Goal: Task Accomplishment & Management: Manage account settings

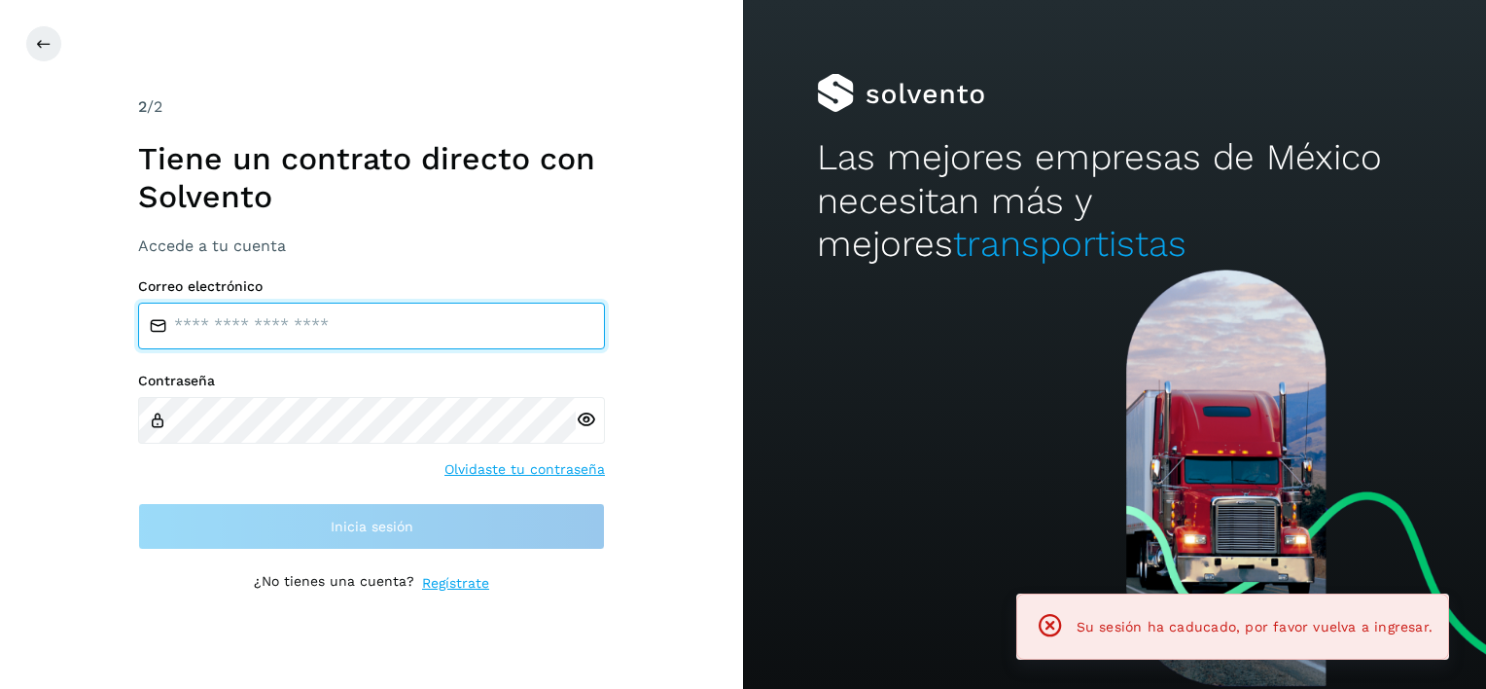
type input "**********"
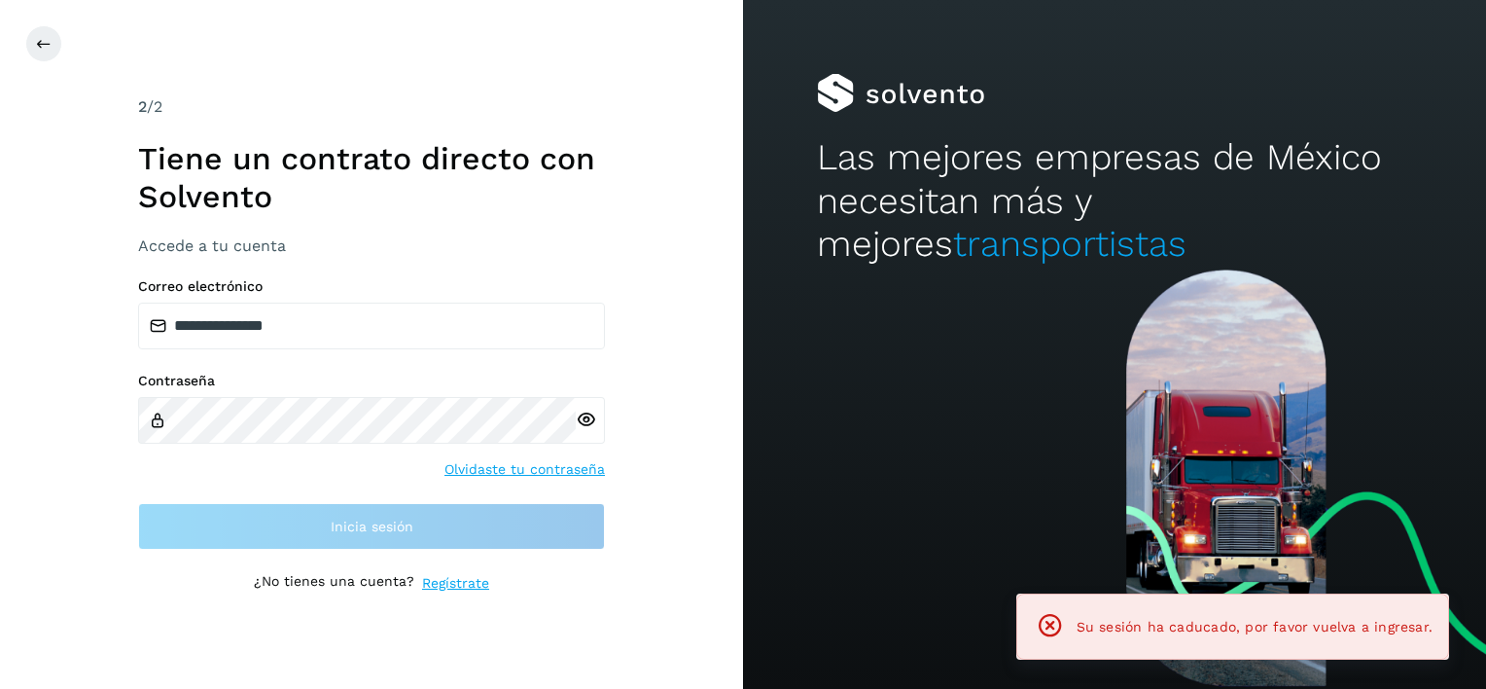
click at [411, 569] on div "**********" at bounding box center [371, 343] width 467 height 497
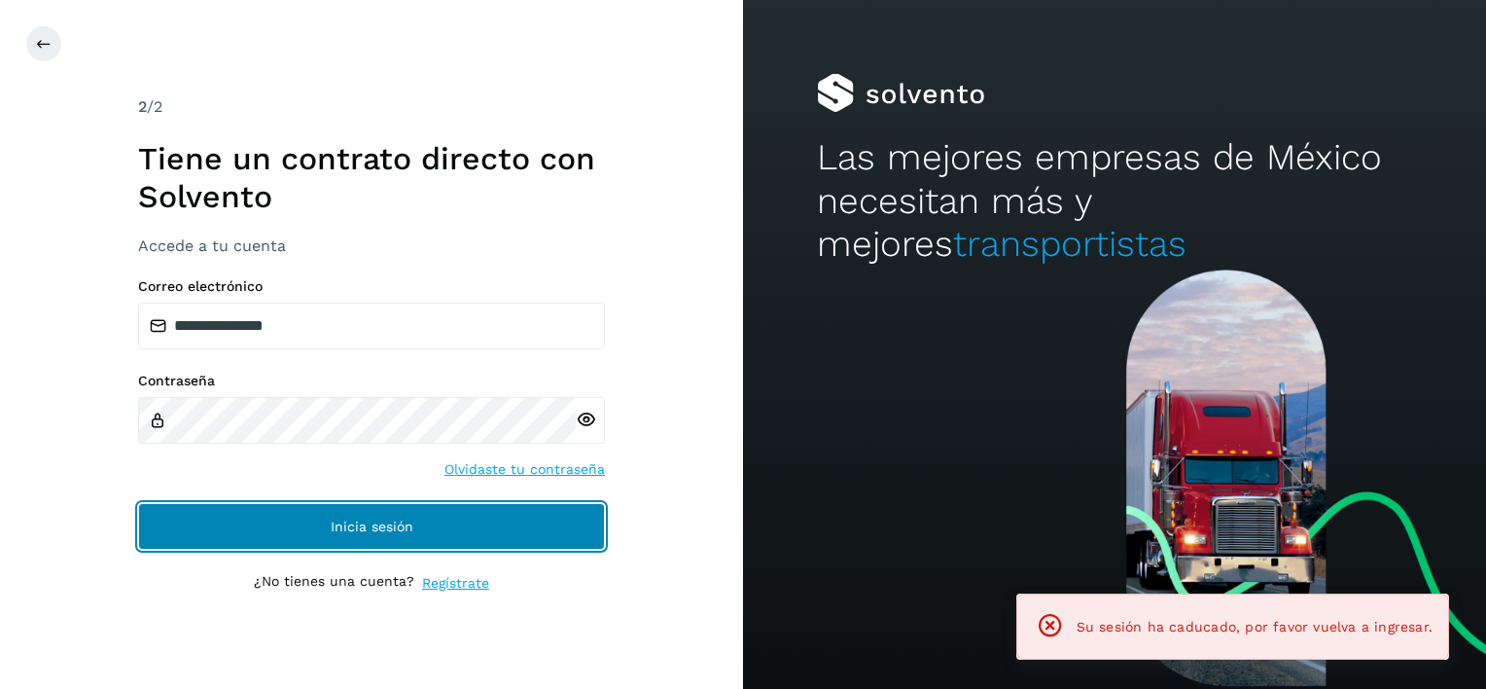
click at [413, 519] on button "Inicia sesión" at bounding box center [371, 526] width 467 height 47
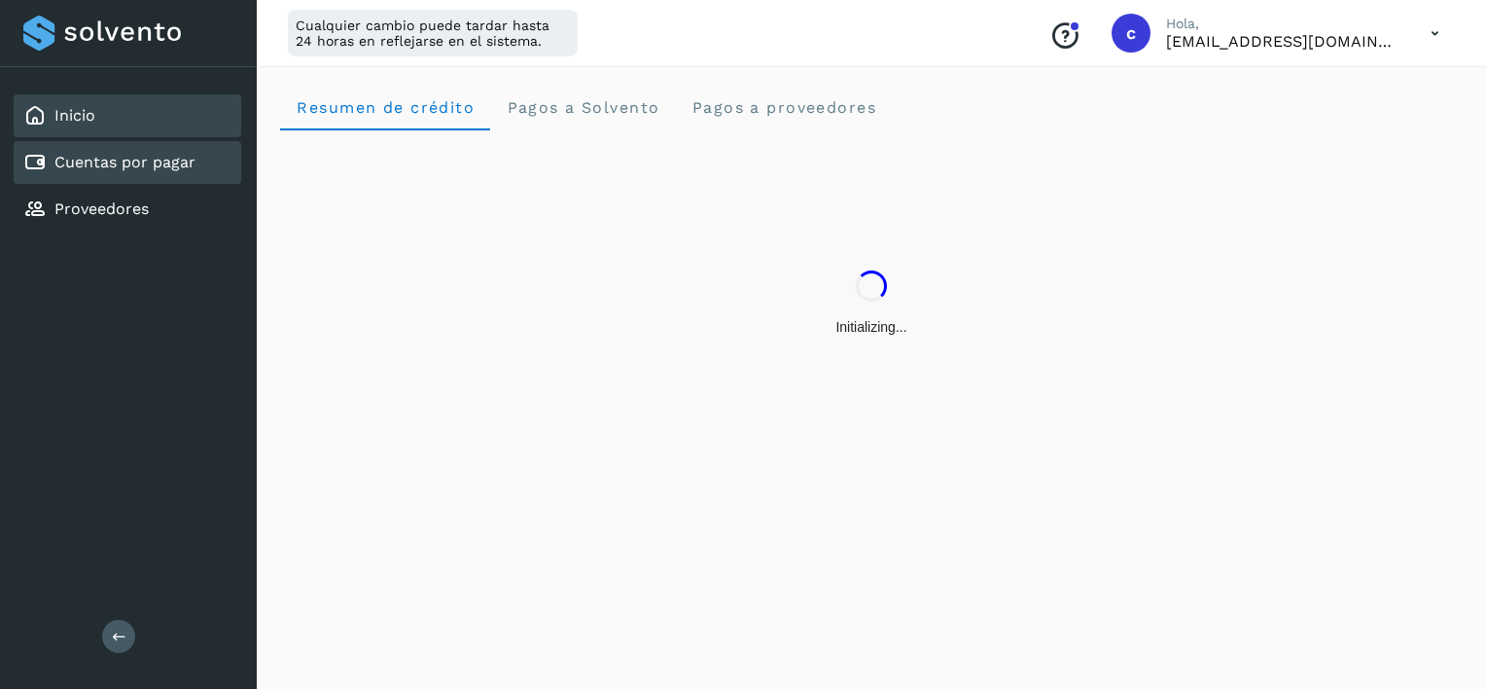
click at [136, 166] on link "Cuentas por pagar" at bounding box center [124, 162] width 141 height 18
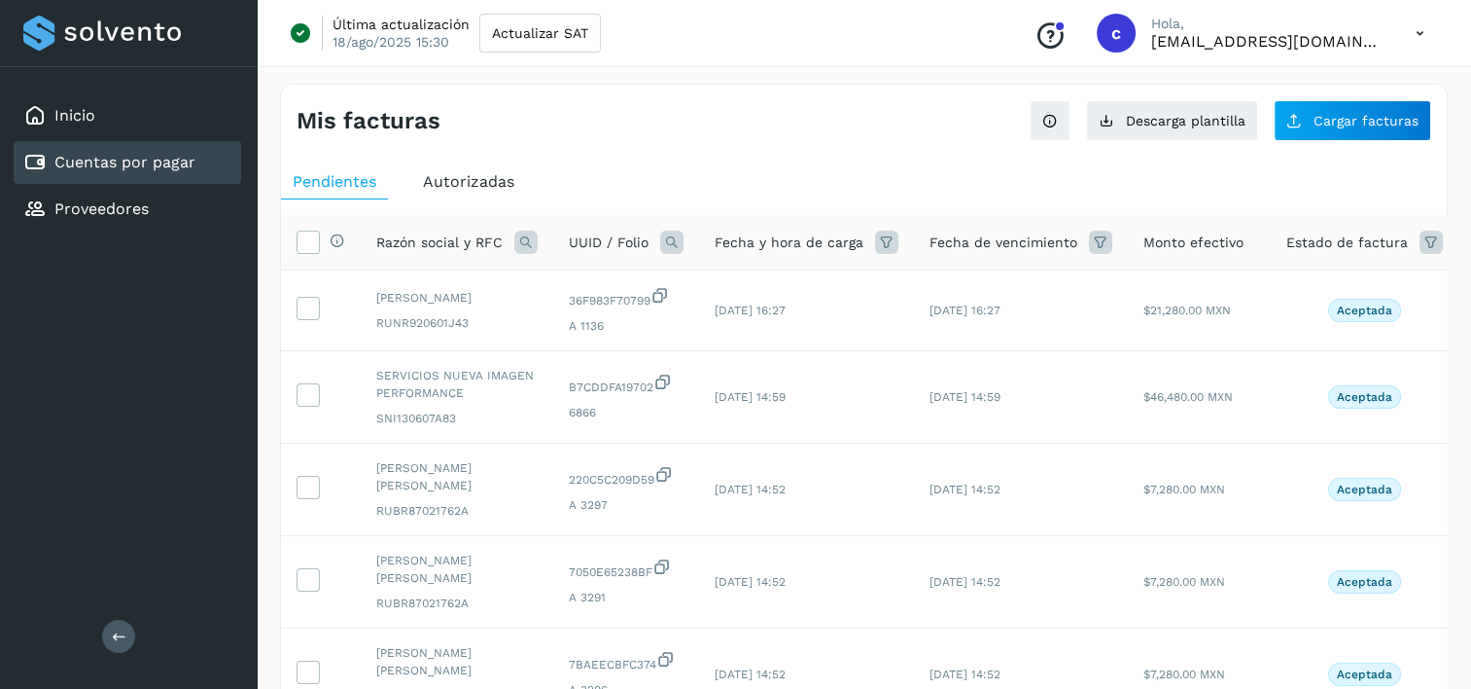
click at [664, 245] on icon at bounding box center [671, 241] width 23 height 23
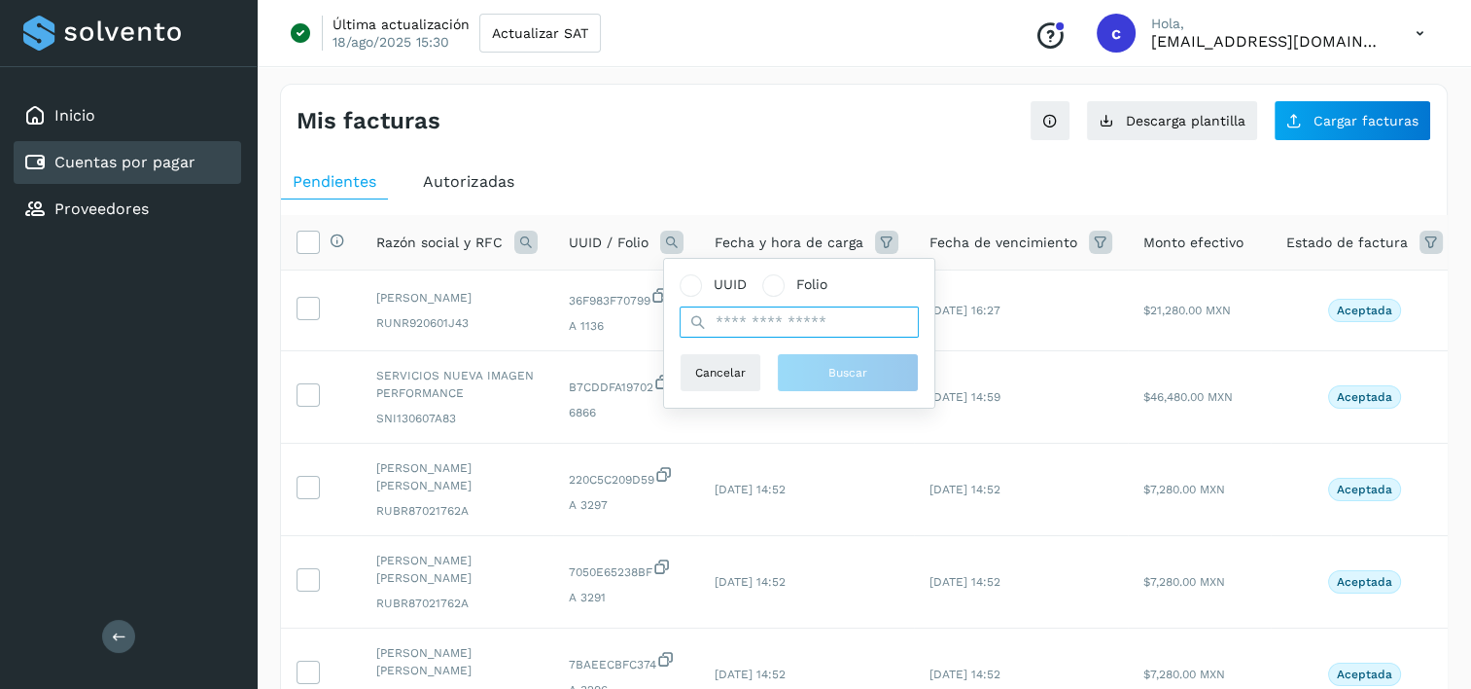
click at [802, 319] on input "text" at bounding box center [799, 321] width 239 height 31
paste input "**********"
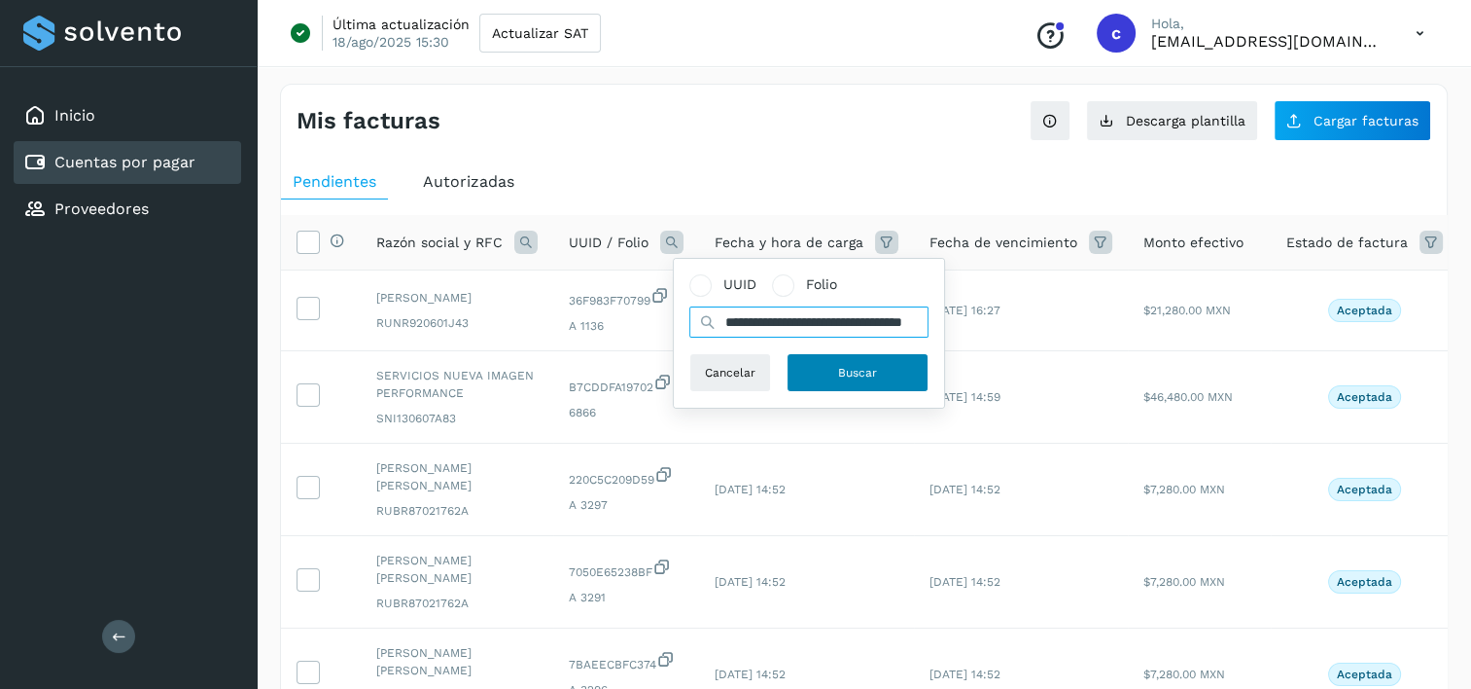
type input "**********"
drag, startPoint x: 861, startPoint y: 373, endPoint x: 847, endPoint y: 376, distance: 13.9
click at [861, 373] on span "Buscar" at bounding box center [857, 373] width 39 height 18
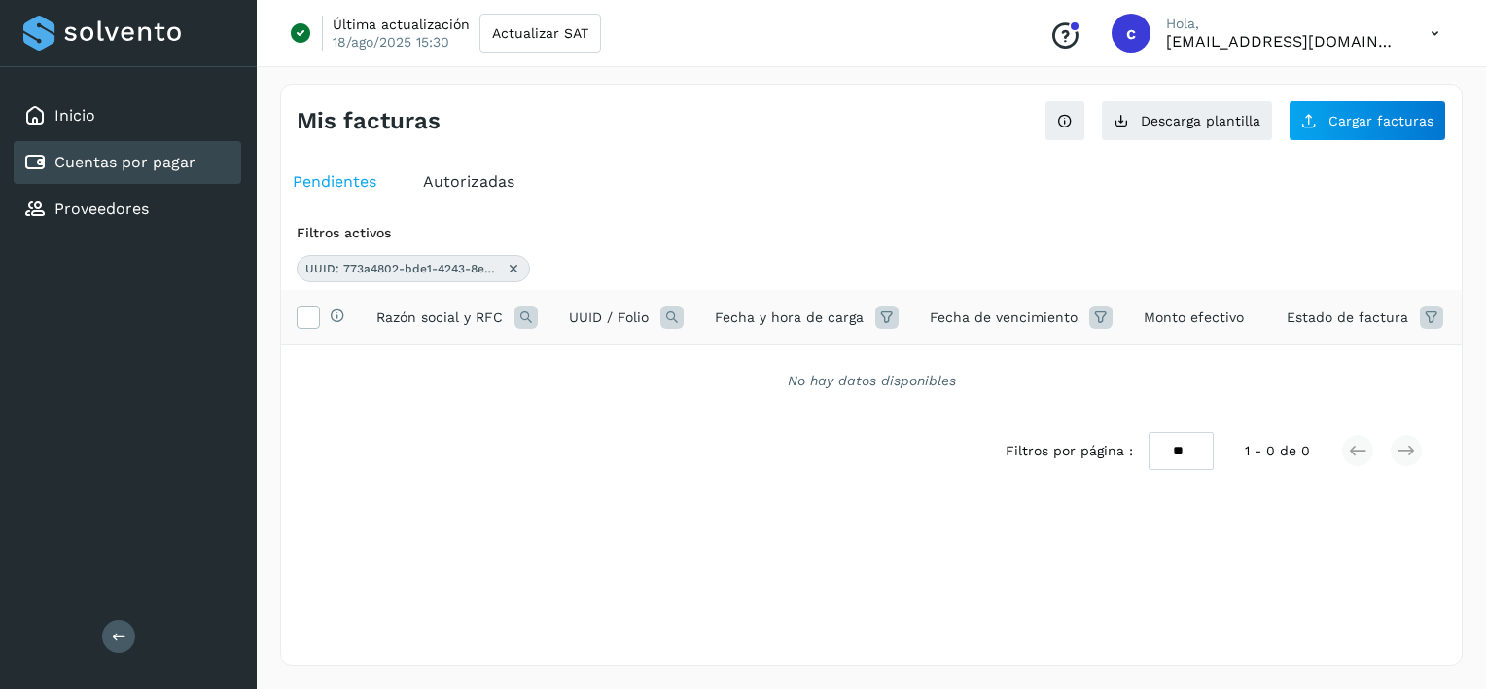
click at [482, 178] on span "Autorizadas" at bounding box center [468, 181] width 91 height 18
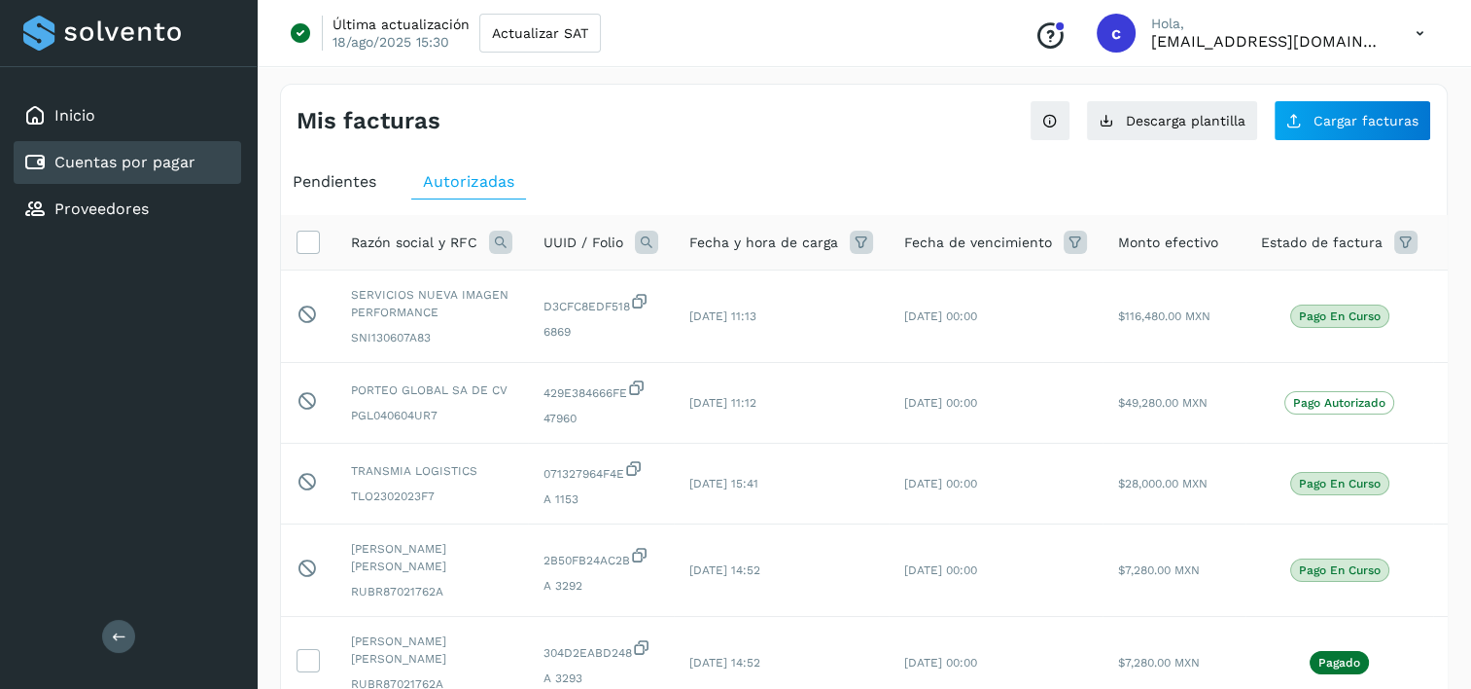
click at [641, 245] on icon at bounding box center [646, 241] width 23 height 23
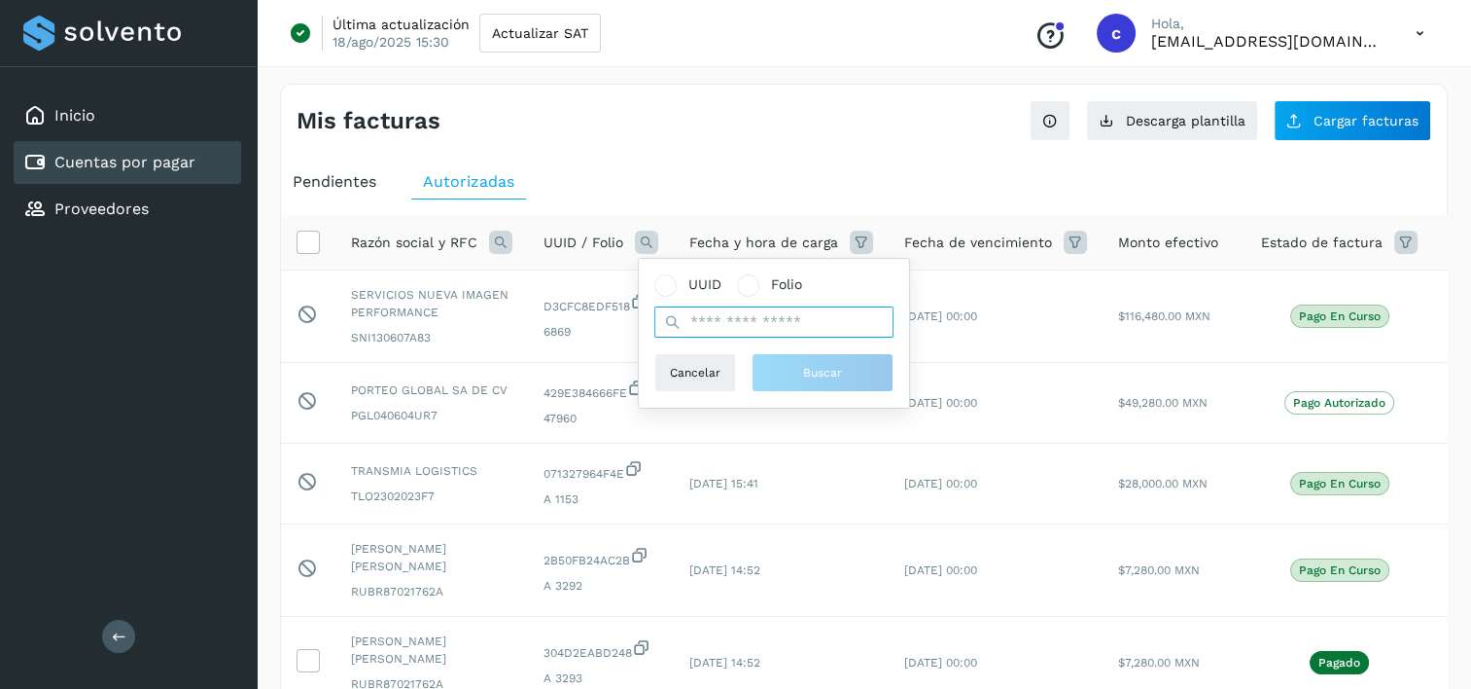
click at [756, 327] on input "text" at bounding box center [774, 321] width 239 height 31
paste input "**********"
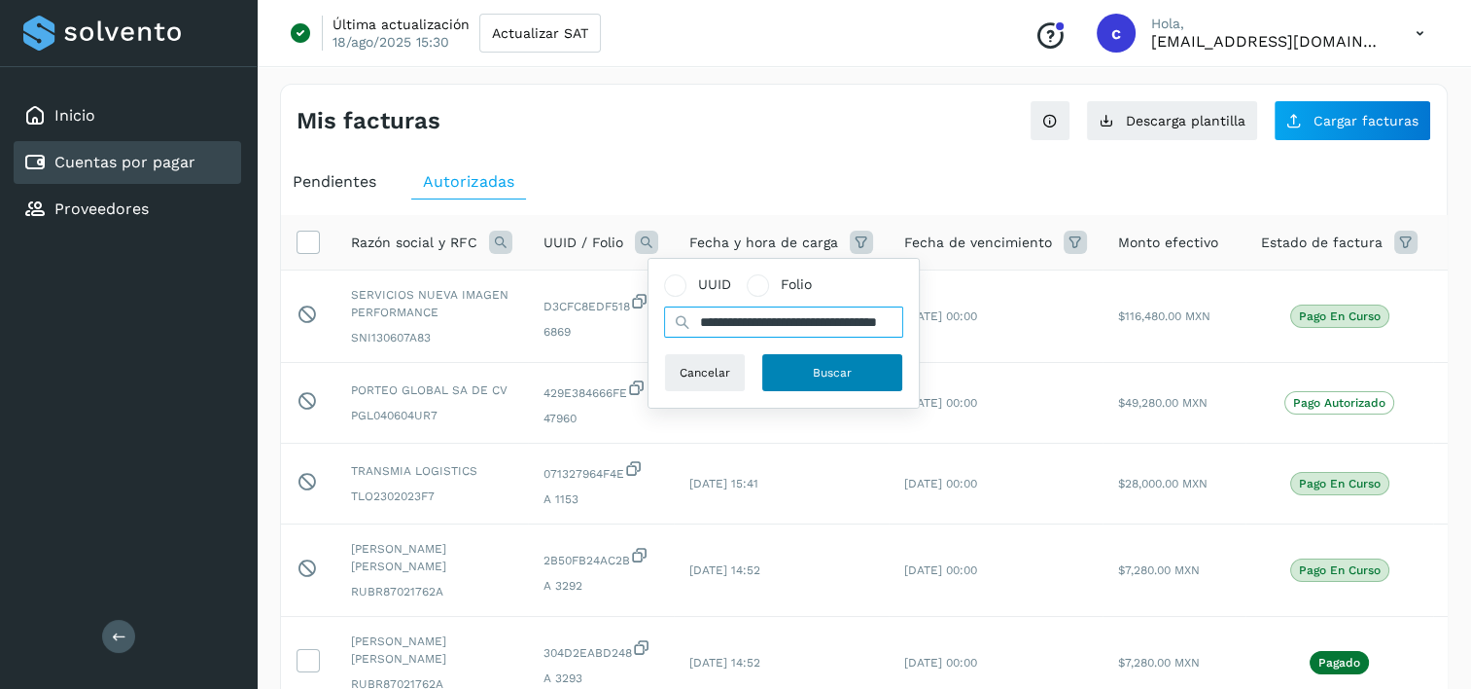
type input "**********"
click at [807, 359] on button "Buscar" at bounding box center [833, 372] width 142 height 39
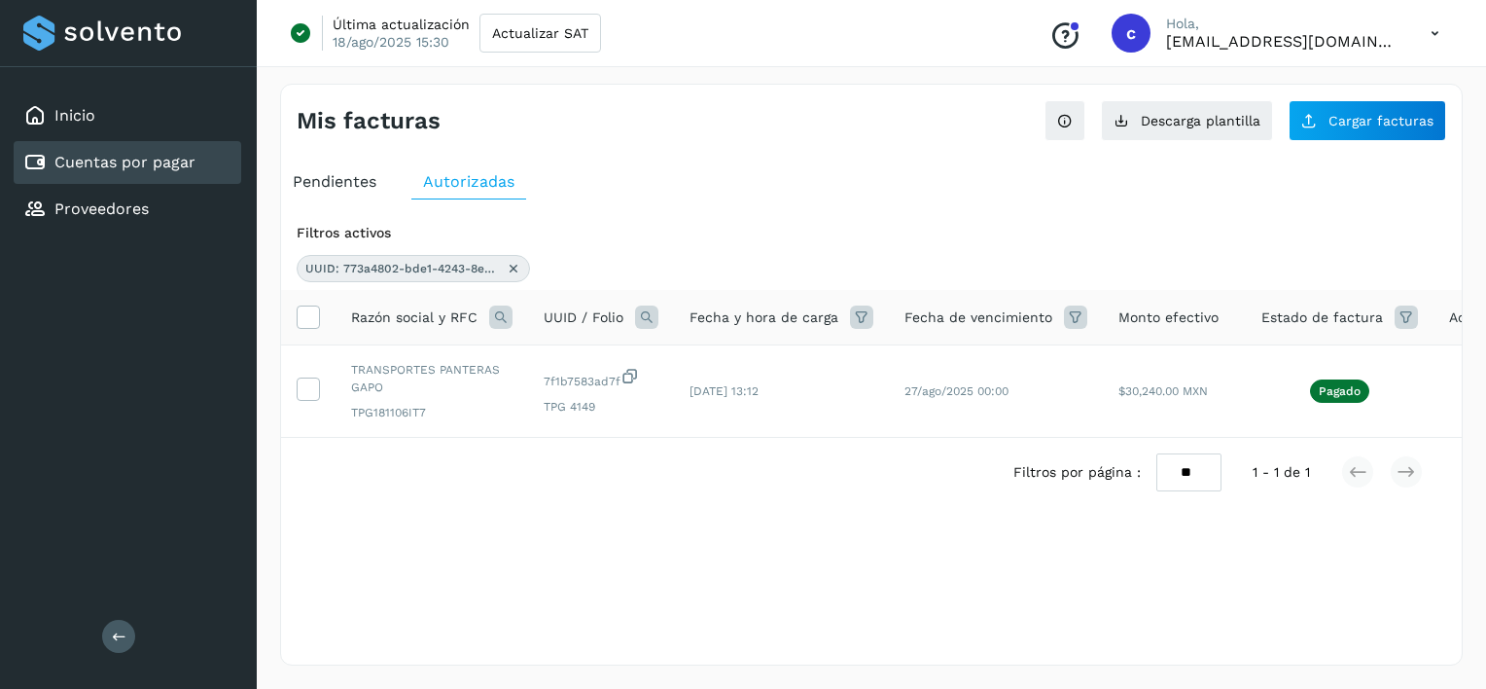
click at [514, 273] on icon at bounding box center [514, 269] width 16 height 16
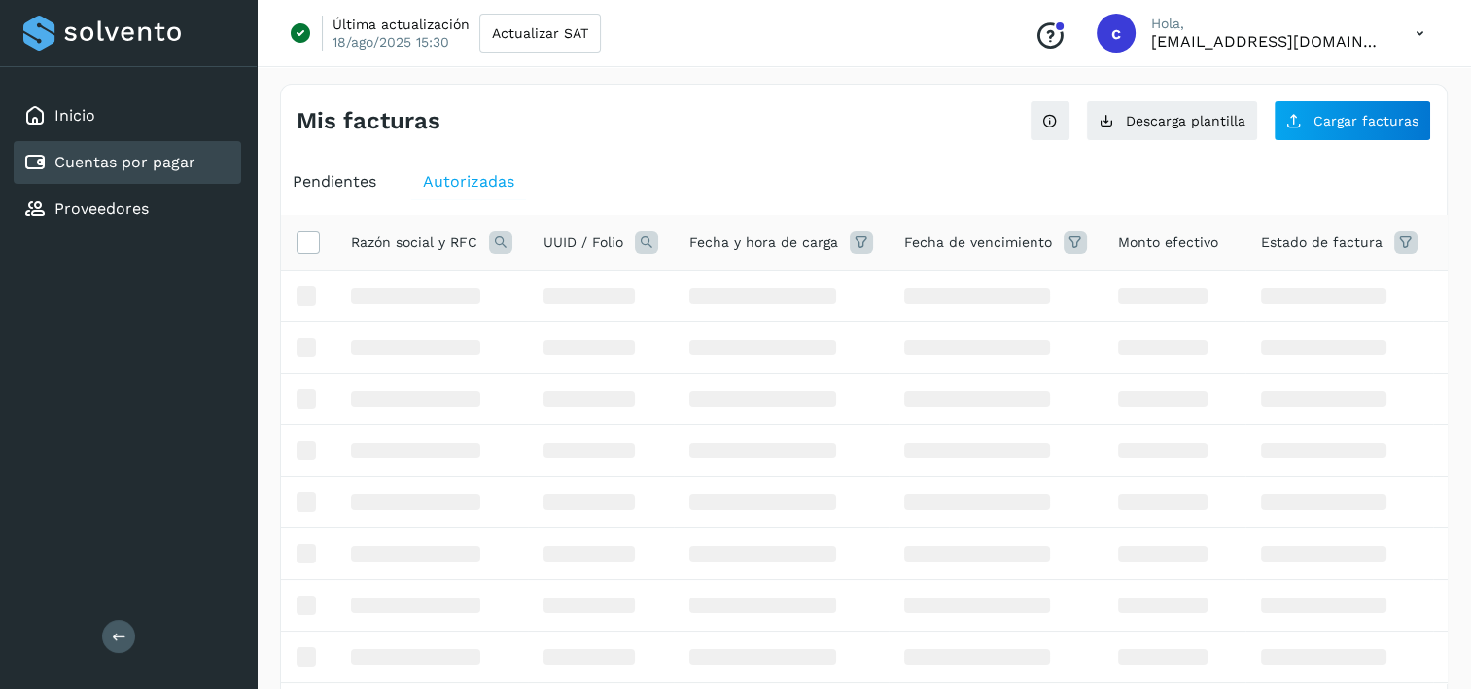
click at [642, 243] on icon at bounding box center [646, 241] width 23 height 23
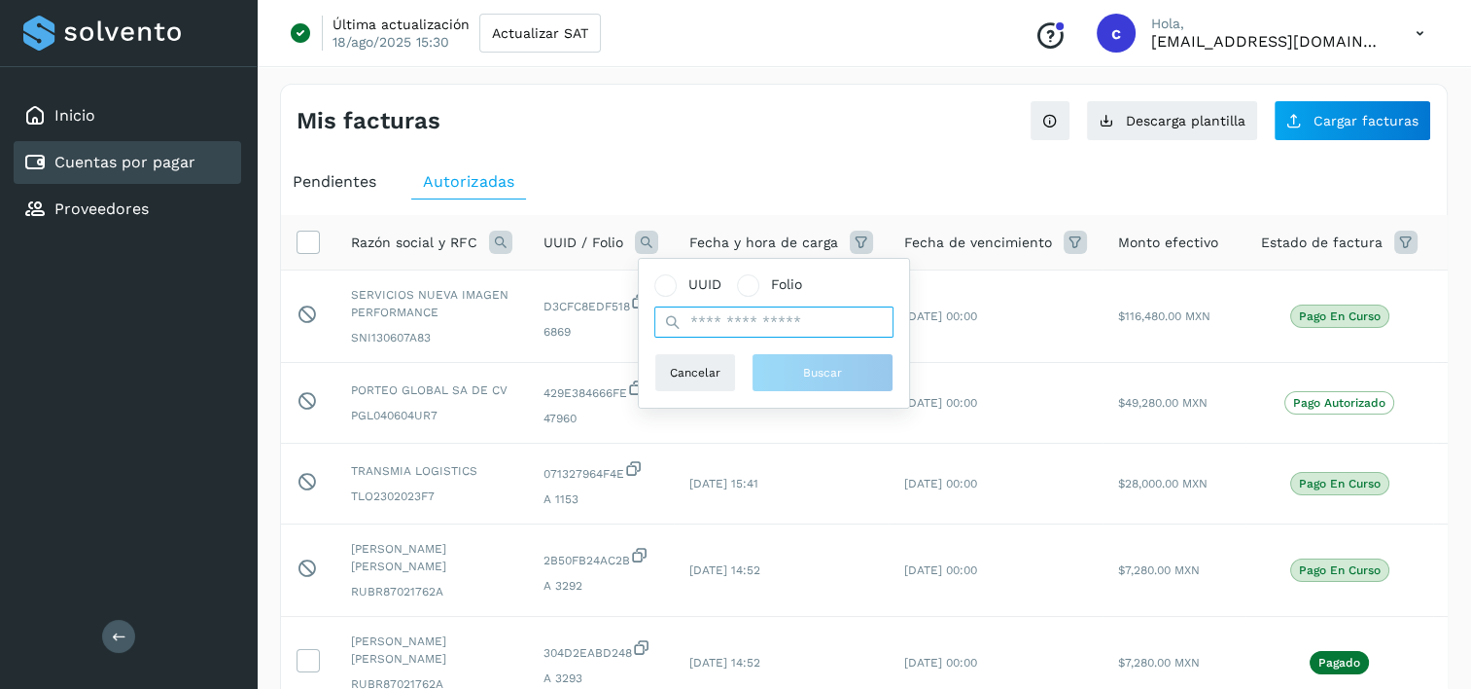
click at [723, 315] on input "text" at bounding box center [774, 321] width 239 height 31
paste input "**********"
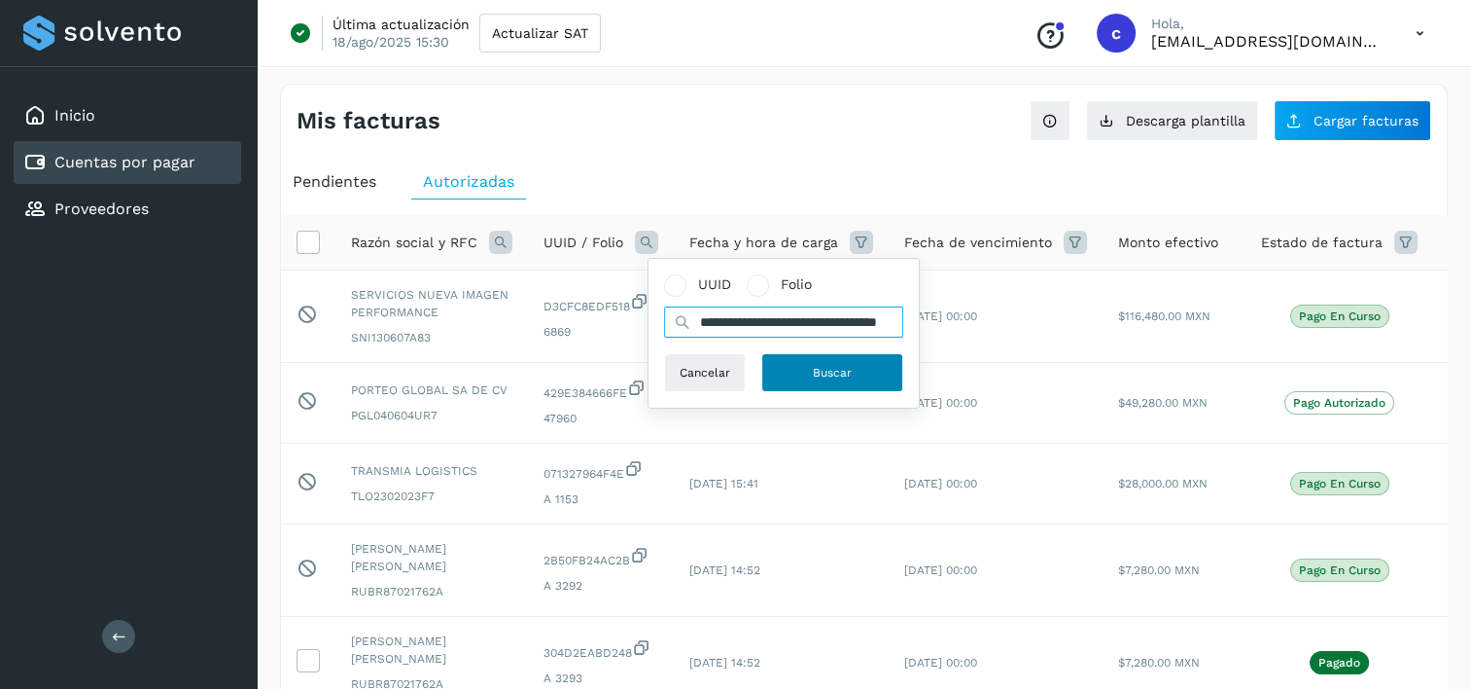
type input "**********"
click at [875, 374] on button "Buscar" at bounding box center [833, 372] width 142 height 39
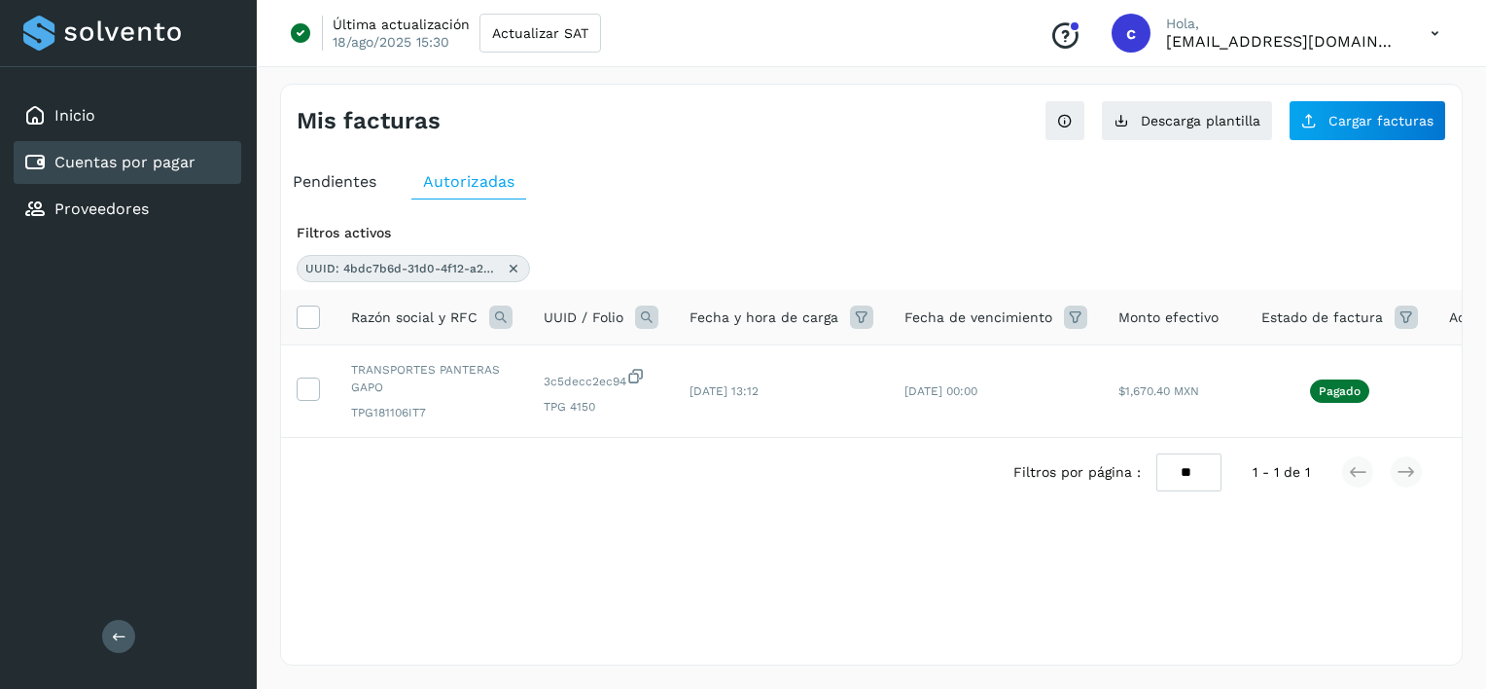
click at [199, 169] on div "Cuentas por pagar" at bounding box center [128, 162] width 228 height 43
drag, startPoint x: 318, startPoint y: 183, endPoint x: 475, endPoint y: 198, distance: 157.4
click at [319, 183] on span "Pendientes" at bounding box center [335, 181] width 84 height 18
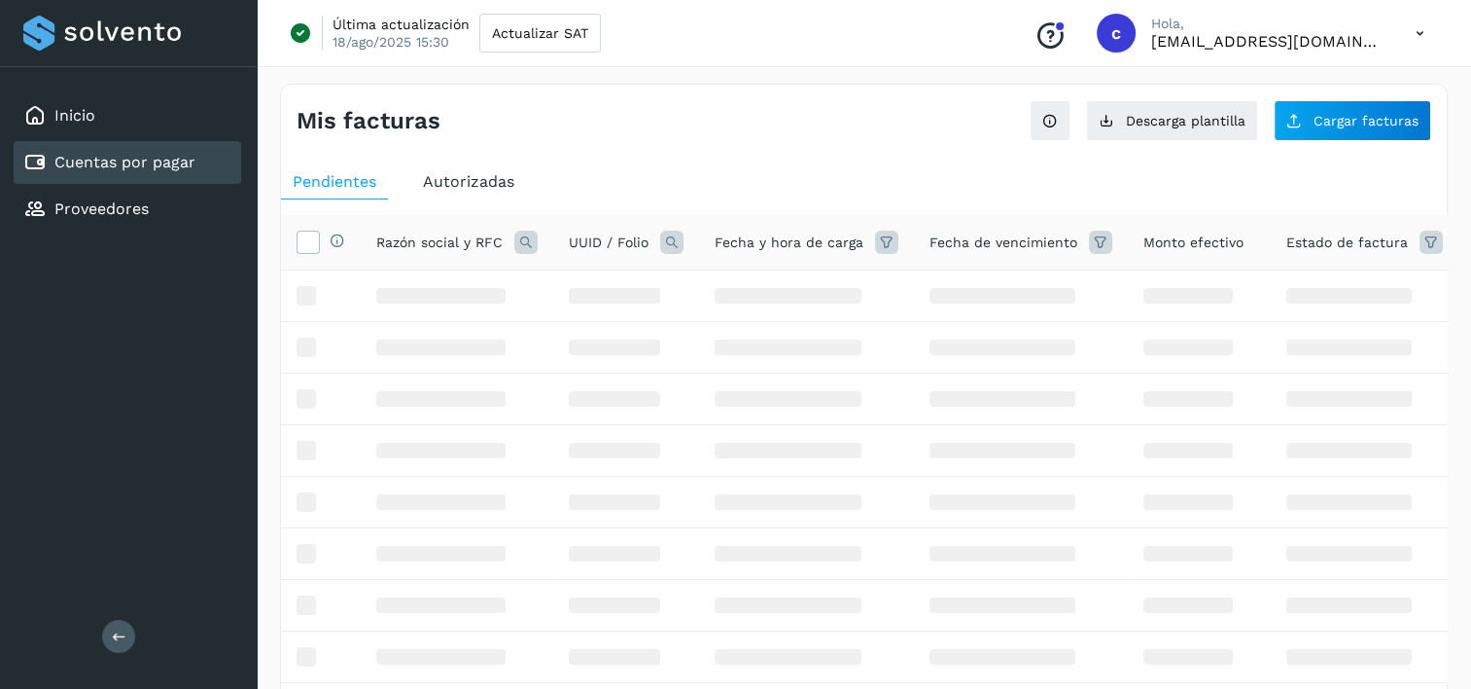
click at [674, 242] on icon at bounding box center [671, 241] width 23 height 23
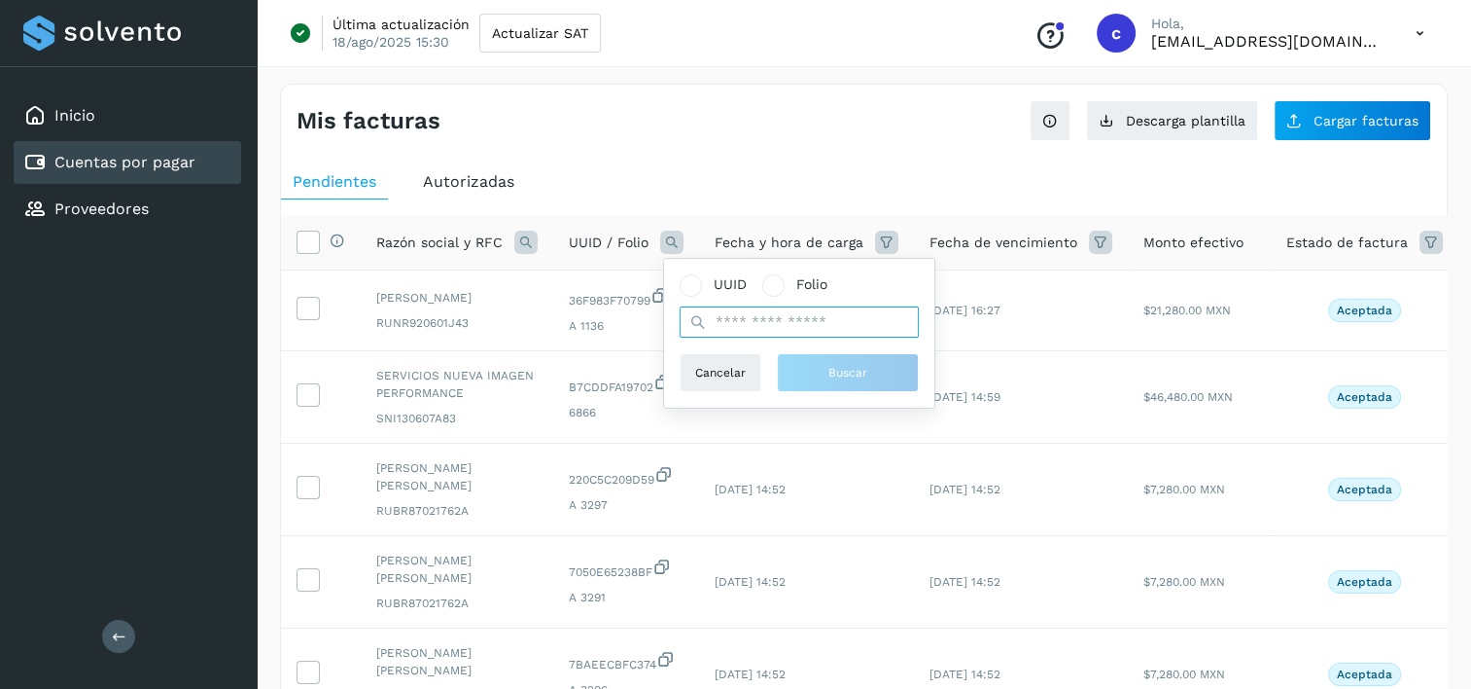
click at [760, 327] on input "text" at bounding box center [799, 321] width 239 height 31
paste input "**********"
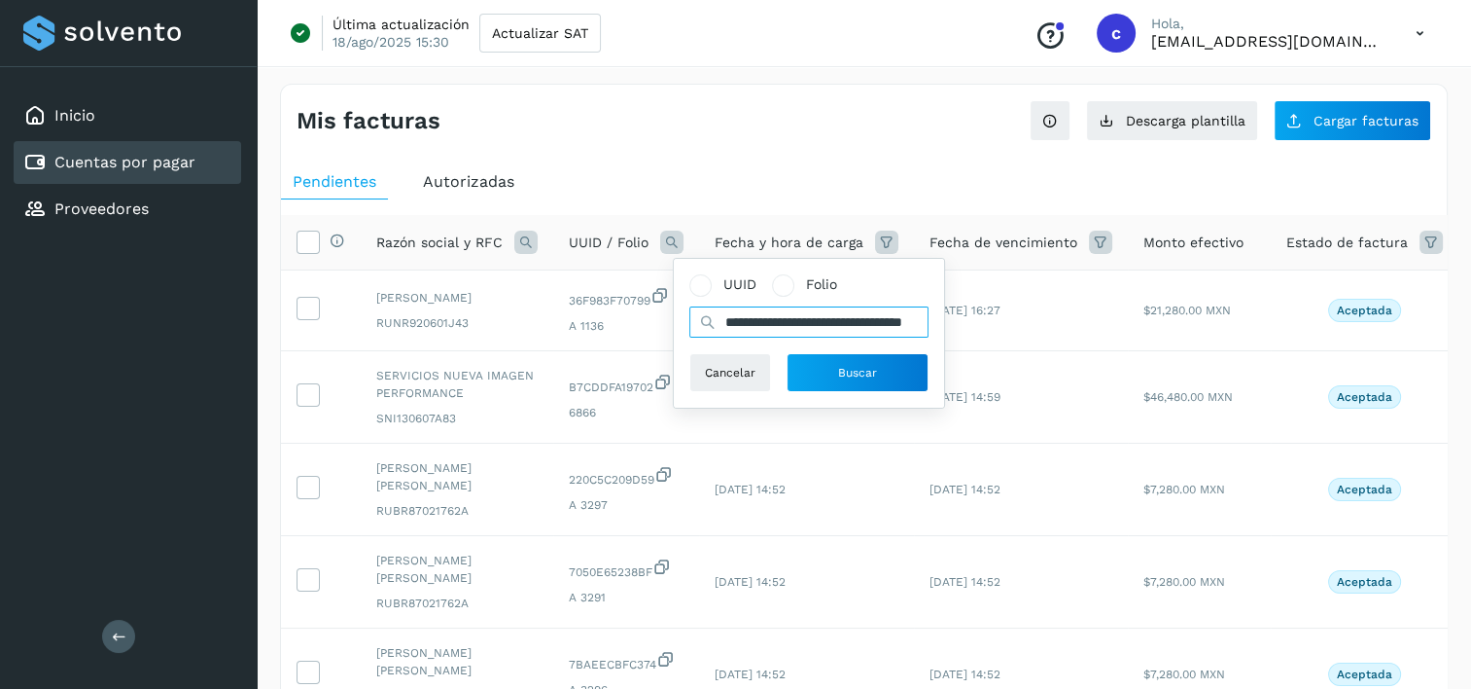
scroll to position [0, 74]
type input "**********"
click at [918, 356] on button "Buscar" at bounding box center [858, 372] width 142 height 39
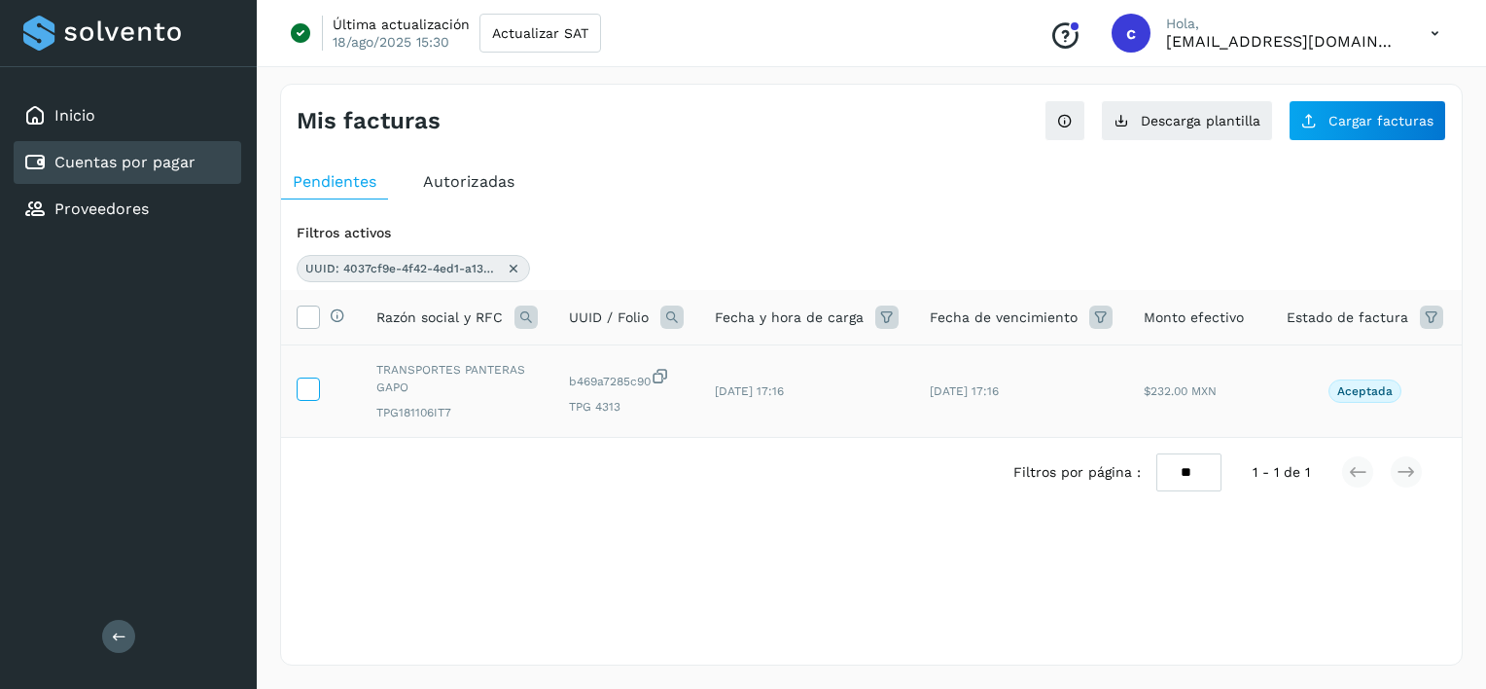
click at [311, 385] on icon at bounding box center [308, 387] width 20 height 20
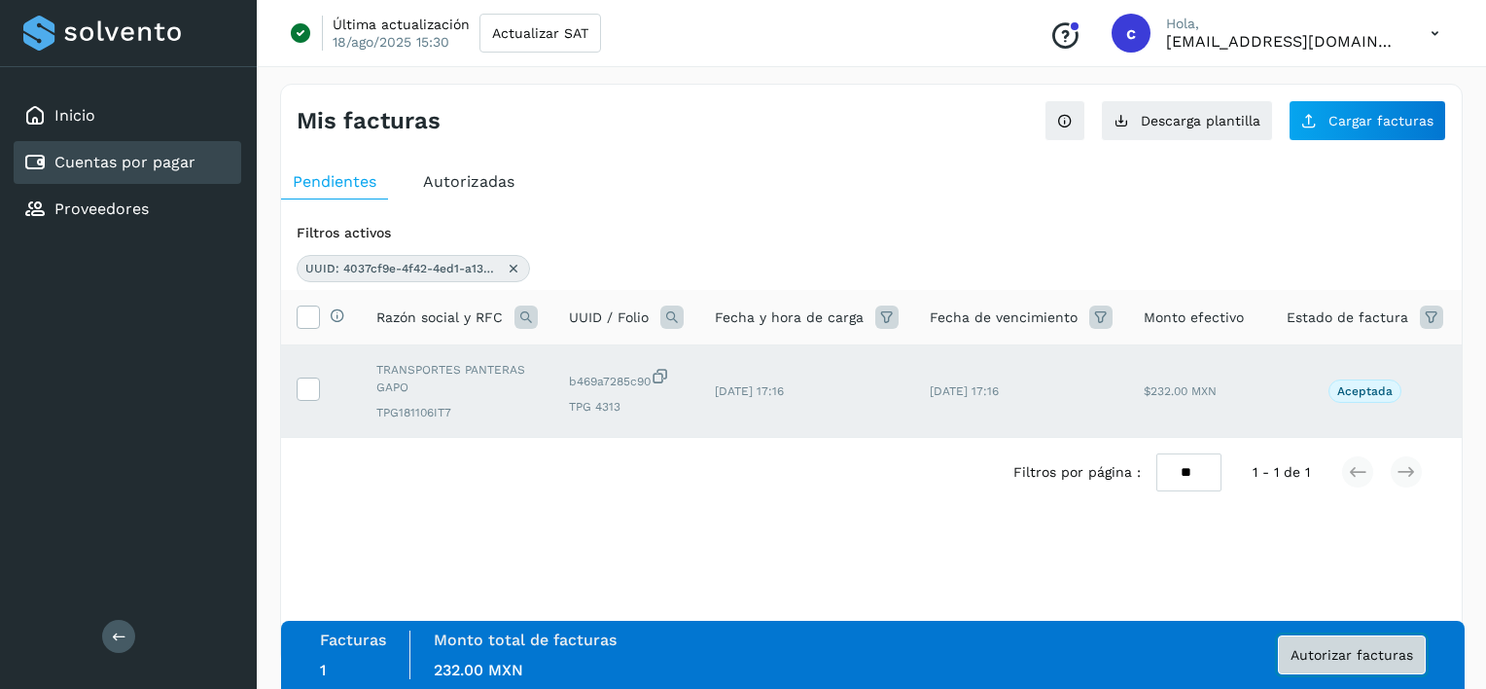
click at [1385, 655] on span "Autorizar facturas" at bounding box center [1352, 655] width 123 height 14
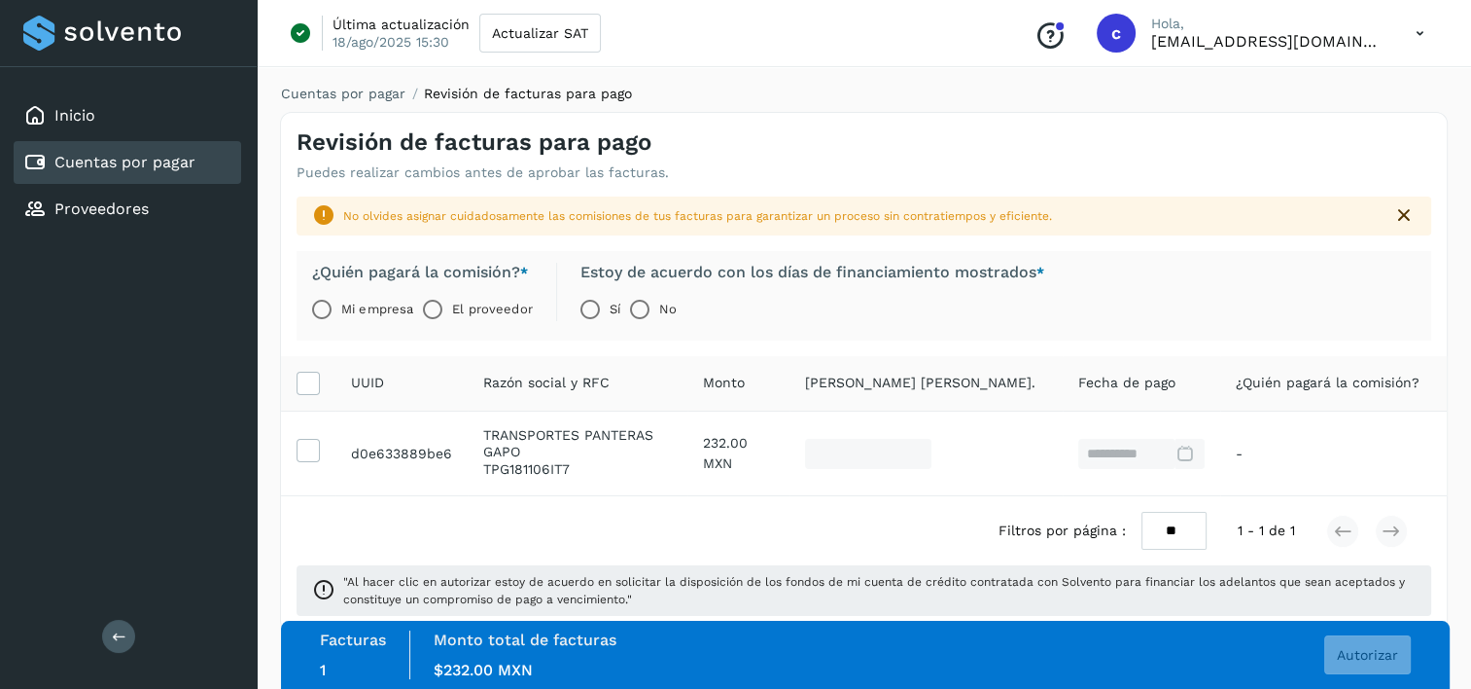
click at [456, 315] on label "El proveedor" at bounding box center [492, 309] width 80 height 39
click at [1376, 650] on span "Autorizar" at bounding box center [1367, 655] width 61 height 14
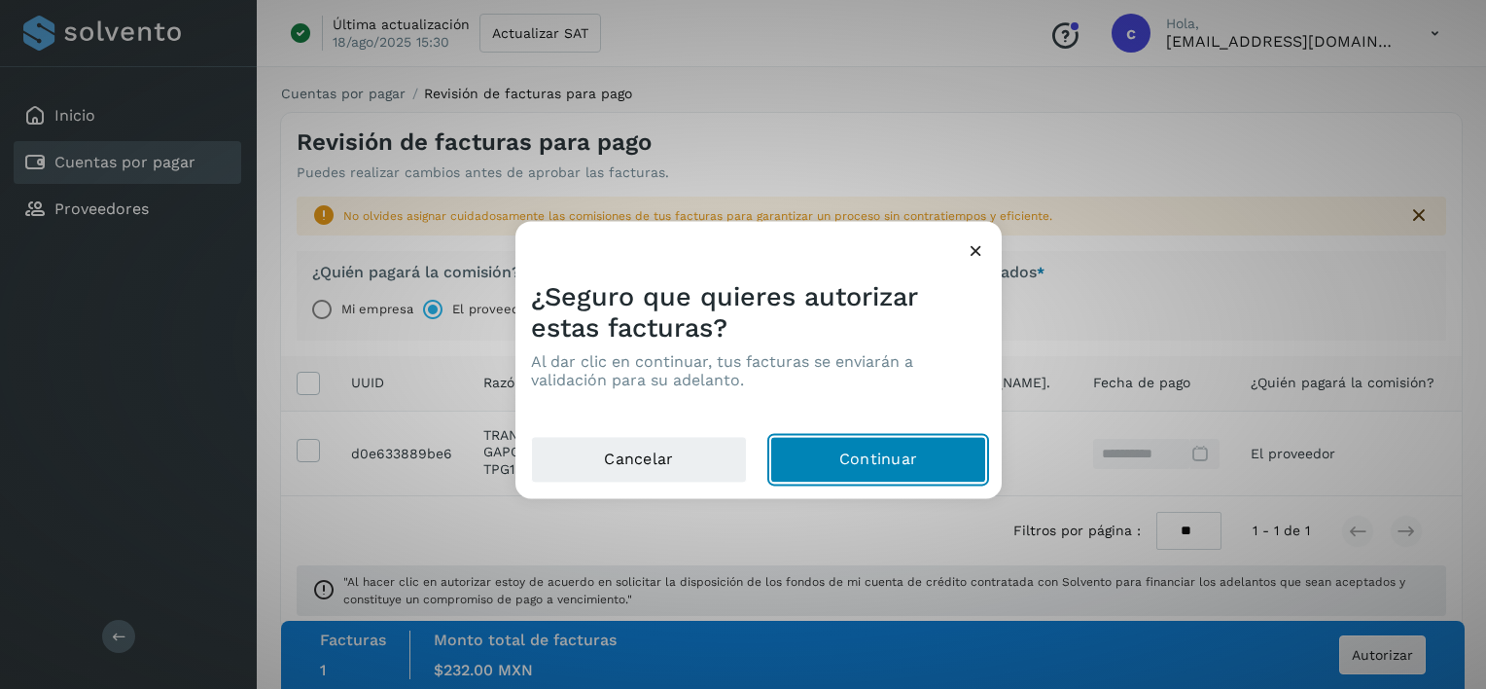
click at [963, 447] on button "Continuar" at bounding box center [878, 460] width 216 height 47
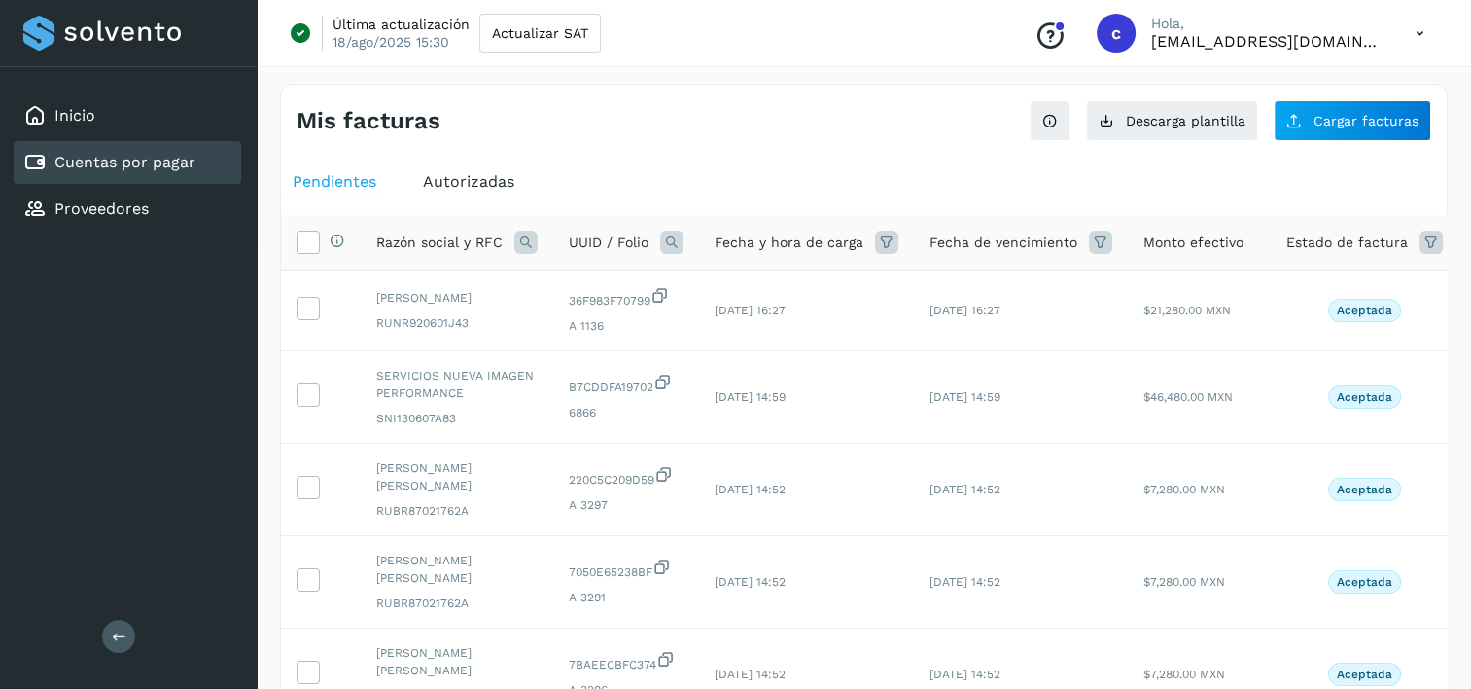
click at [667, 241] on icon at bounding box center [671, 241] width 23 height 23
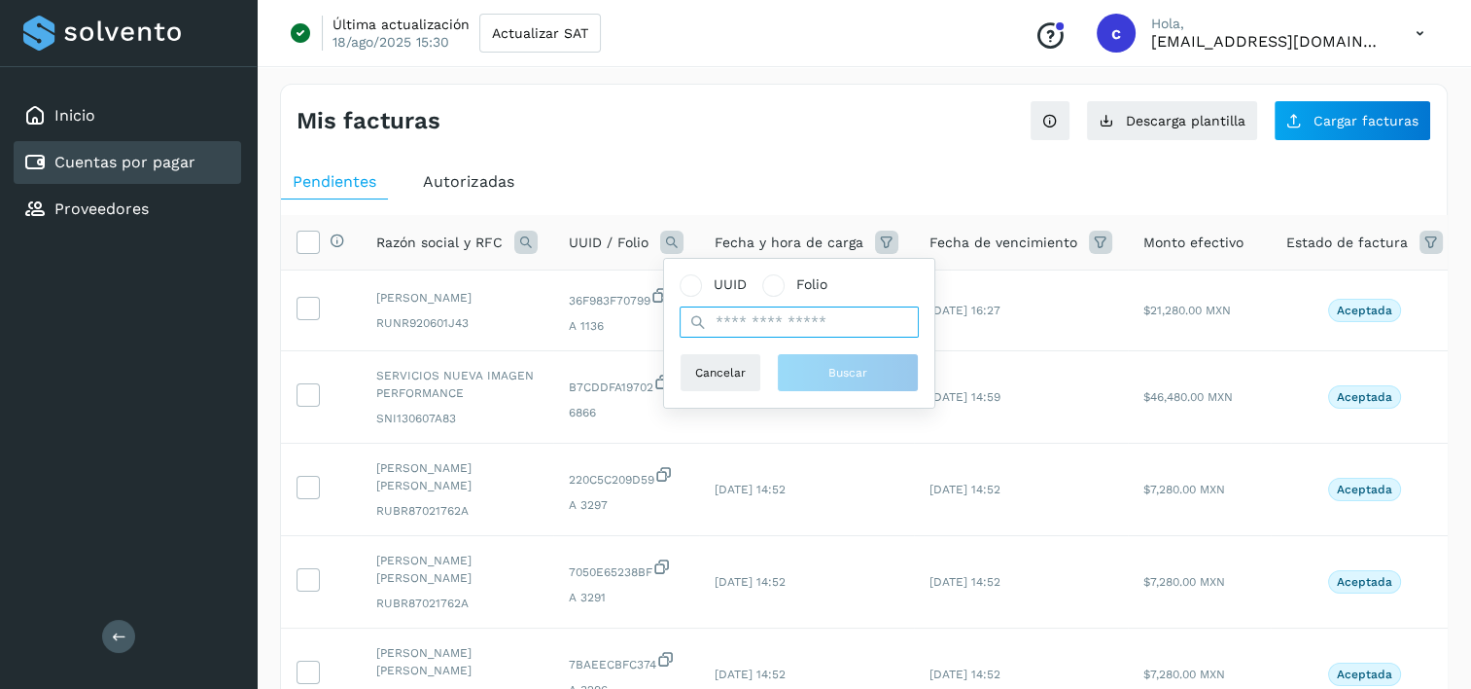
click at [787, 325] on input "text" at bounding box center [799, 321] width 239 height 31
paste input "**********"
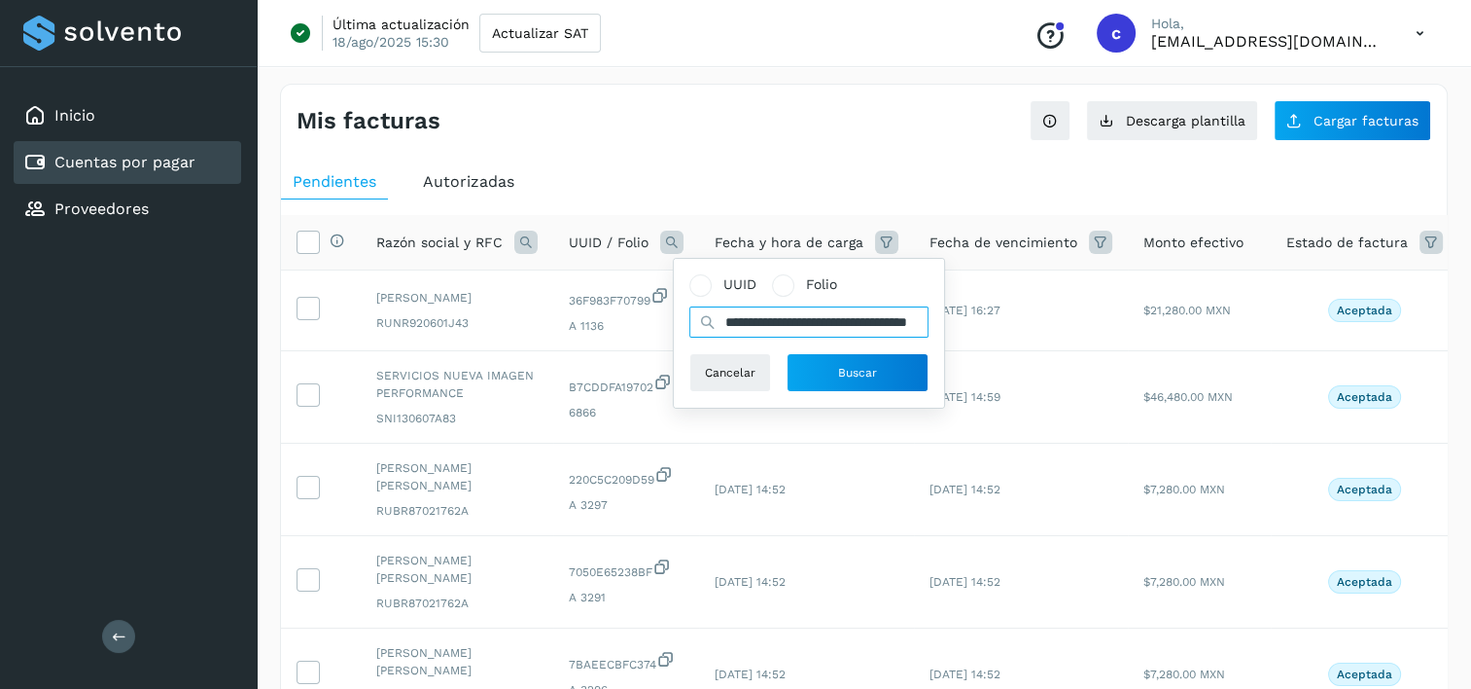
scroll to position [0, 86]
type input "**********"
drag, startPoint x: 870, startPoint y: 368, endPoint x: 570, endPoint y: 309, distance: 306.1
click at [870, 367] on span "Buscar" at bounding box center [857, 373] width 39 height 18
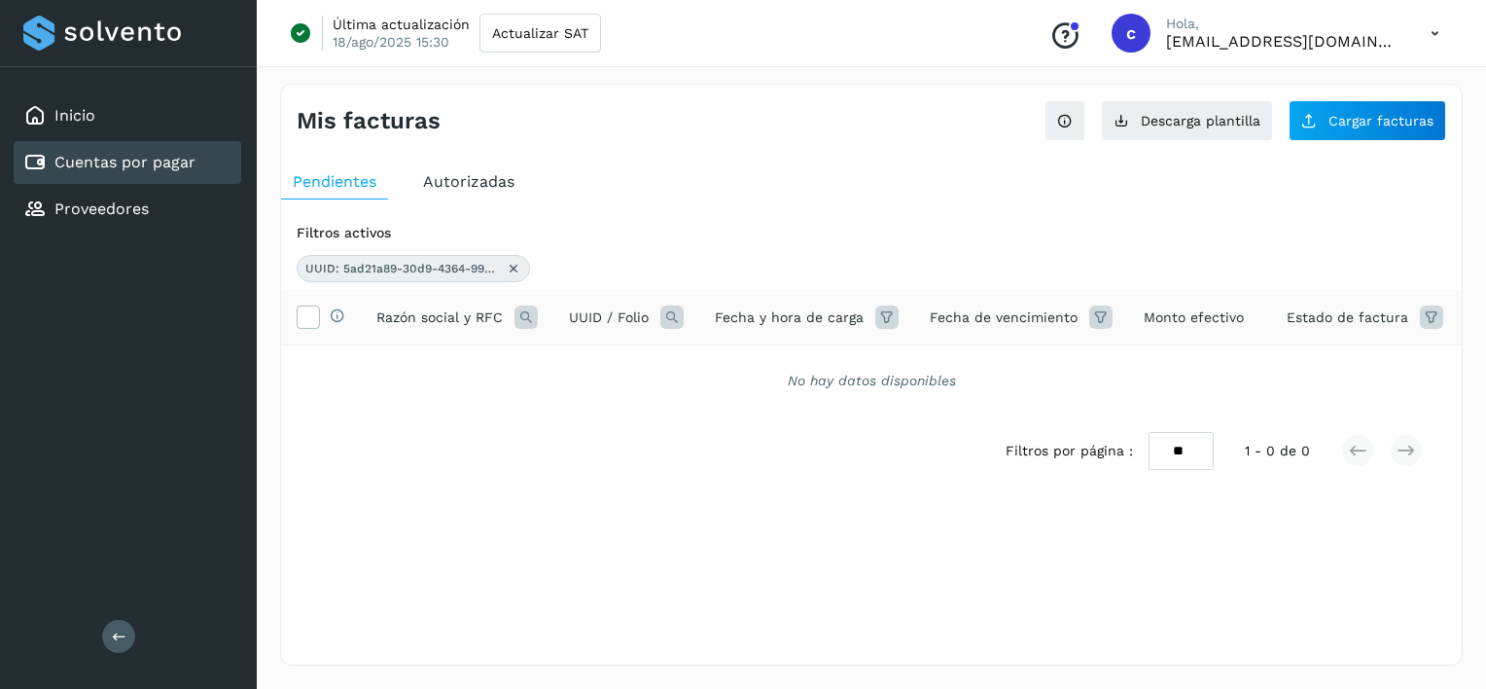
click at [515, 269] on icon at bounding box center [514, 269] width 16 height 16
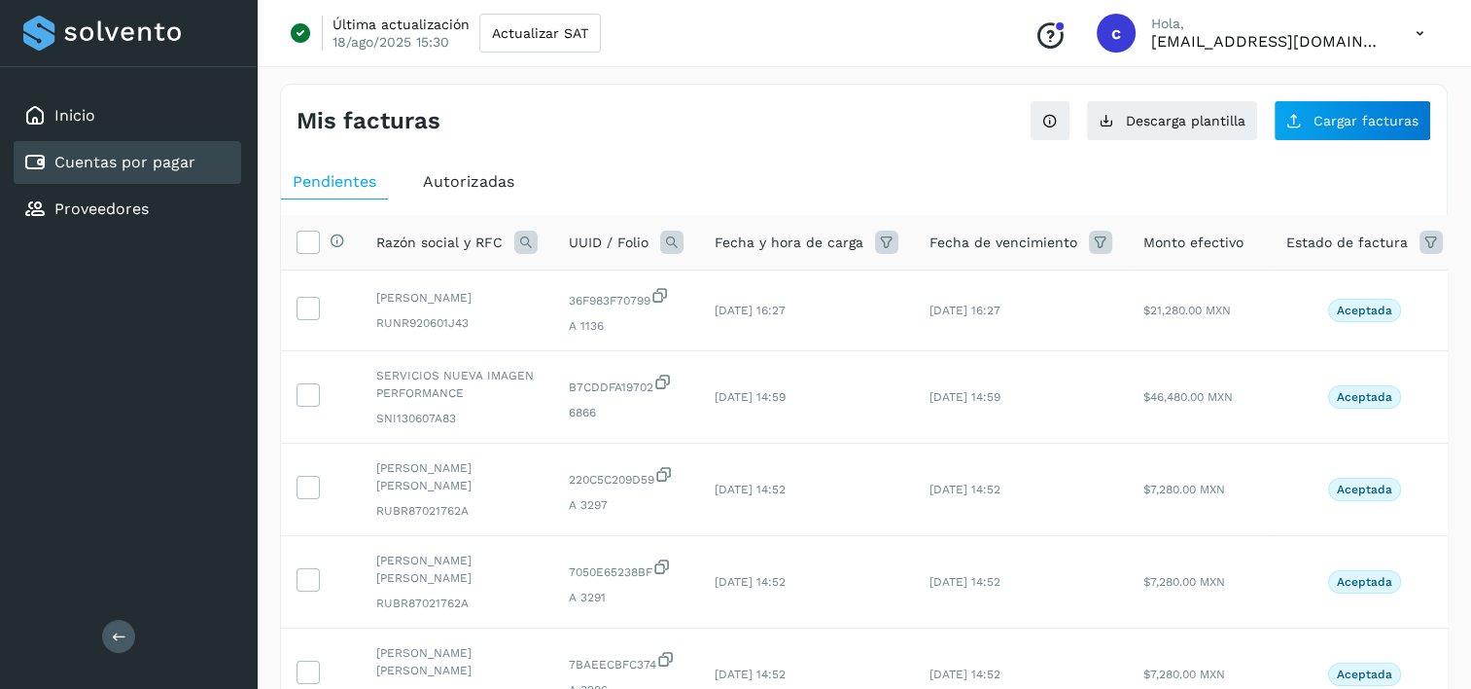
click at [669, 246] on icon at bounding box center [671, 241] width 23 height 23
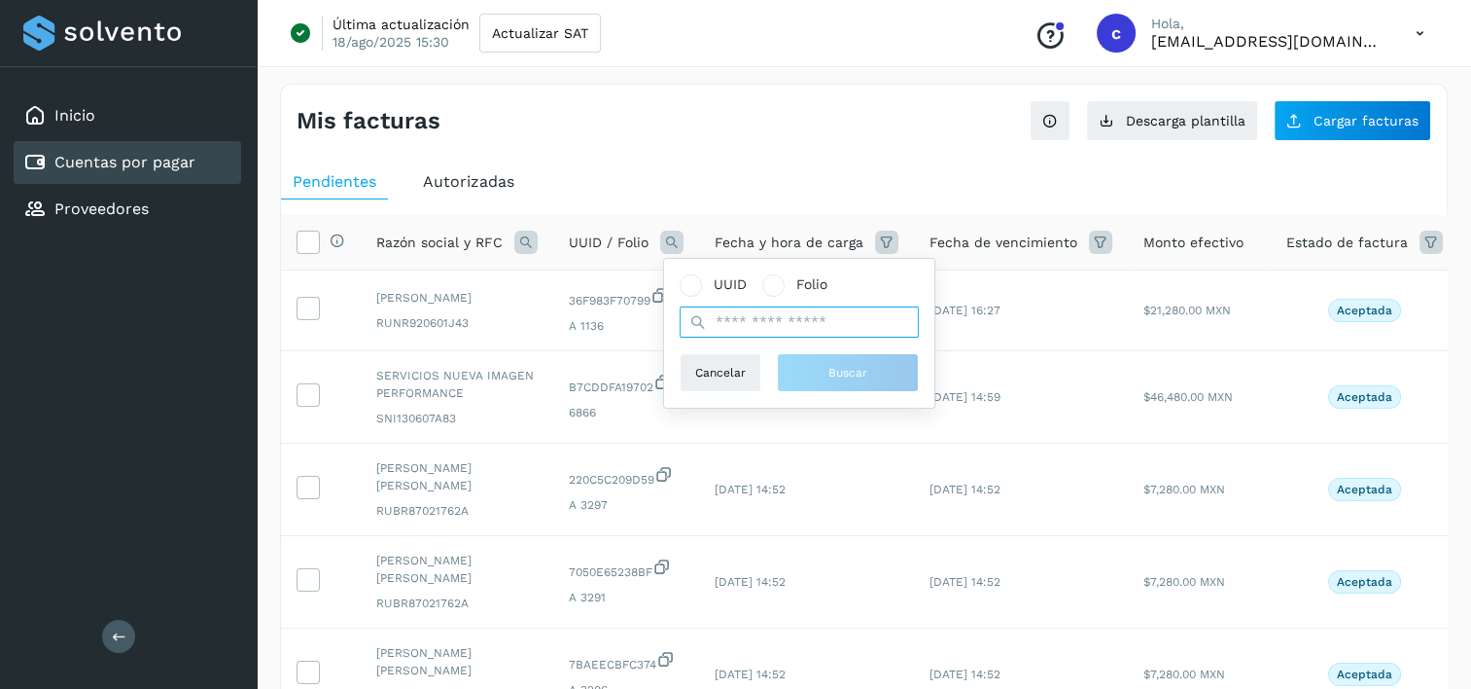
drag, startPoint x: 738, startPoint y: 335, endPoint x: 694, endPoint y: 307, distance: 51.5
click at [738, 335] on input "text" at bounding box center [799, 321] width 239 height 31
click at [518, 235] on icon at bounding box center [525, 241] width 23 height 23
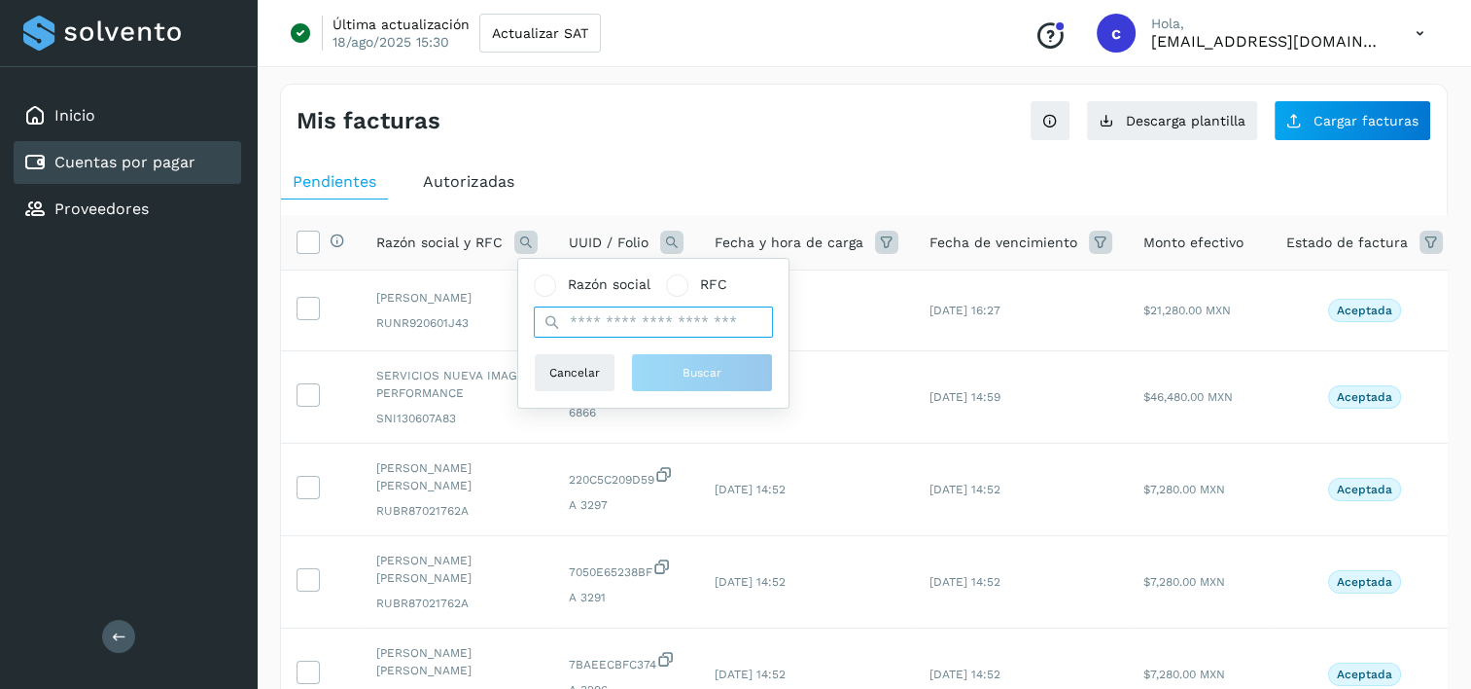
drag, startPoint x: 625, startPoint y: 321, endPoint x: 599, endPoint y: 305, distance: 30.5
click at [625, 321] on input "text" at bounding box center [653, 321] width 239 height 31
type input "********"
click at [691, 375] on span "Buscar" at bounding box center [702, 373] width 39 height 18
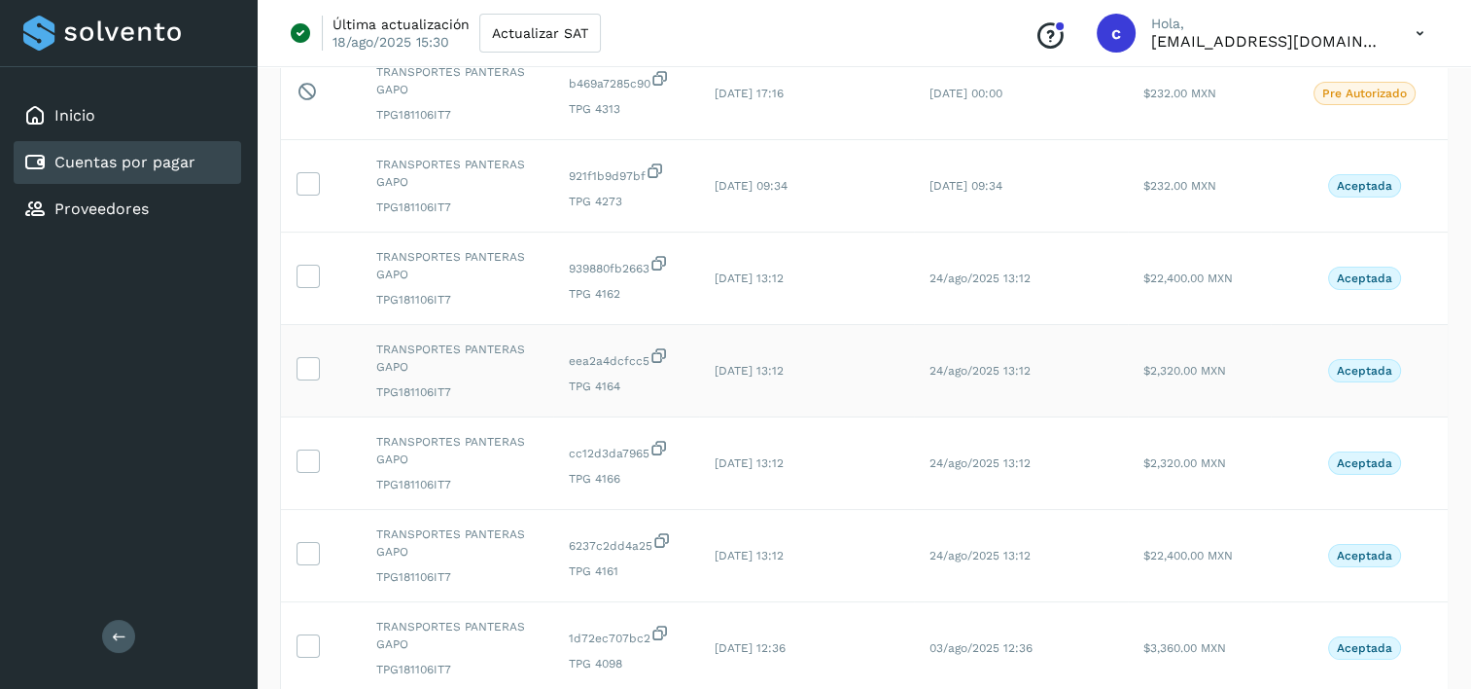
scroll to position [486, 0]
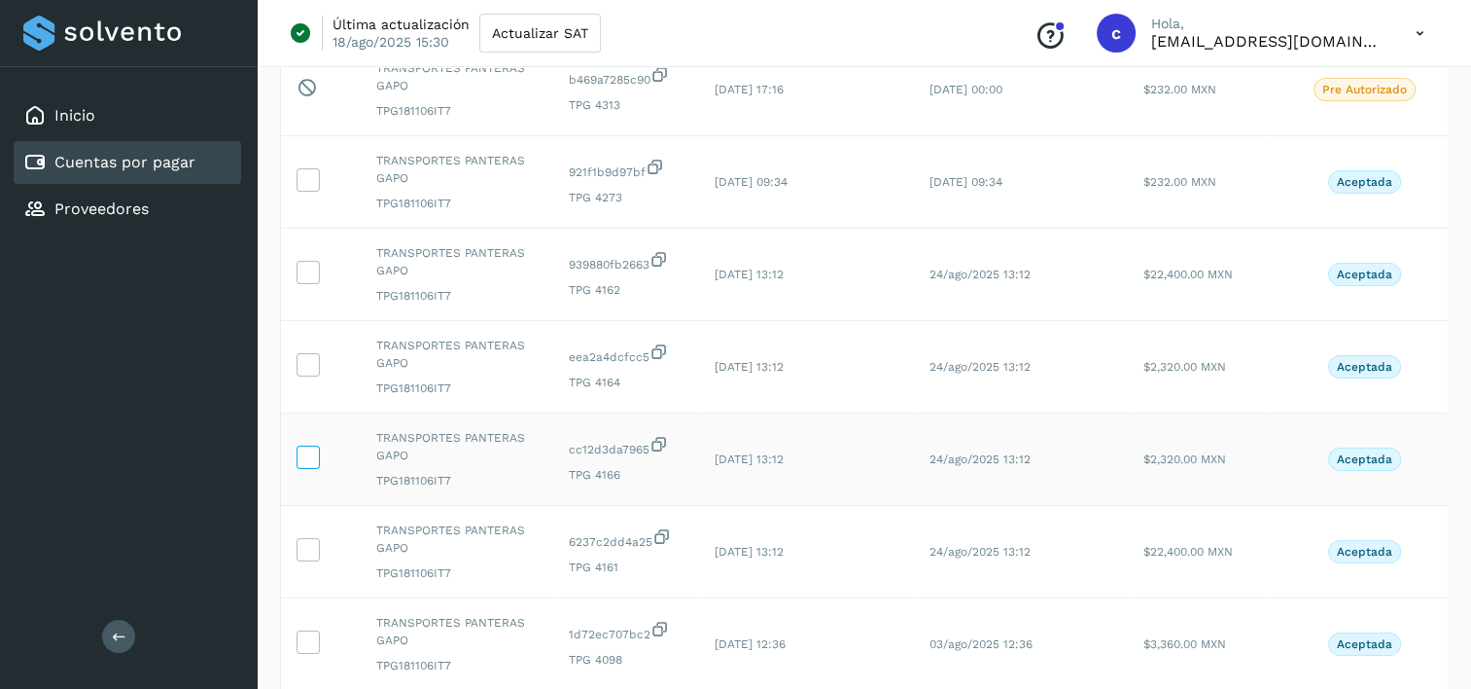
click at [307, 457] on icon at bounding box center [308, 455] width 20 height 20
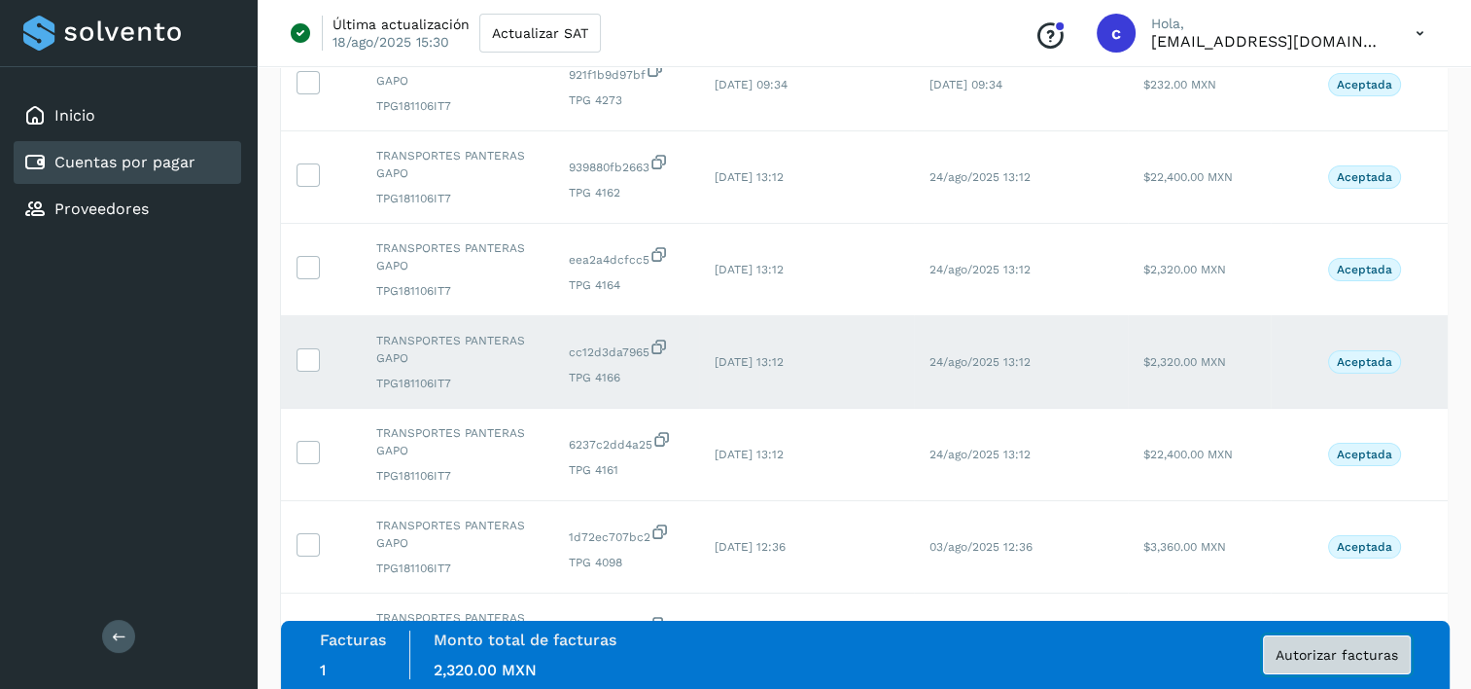
click at [1348, 662] on button "Autorizar facturas" at bounding box center [1337, 654] width 148 height 39
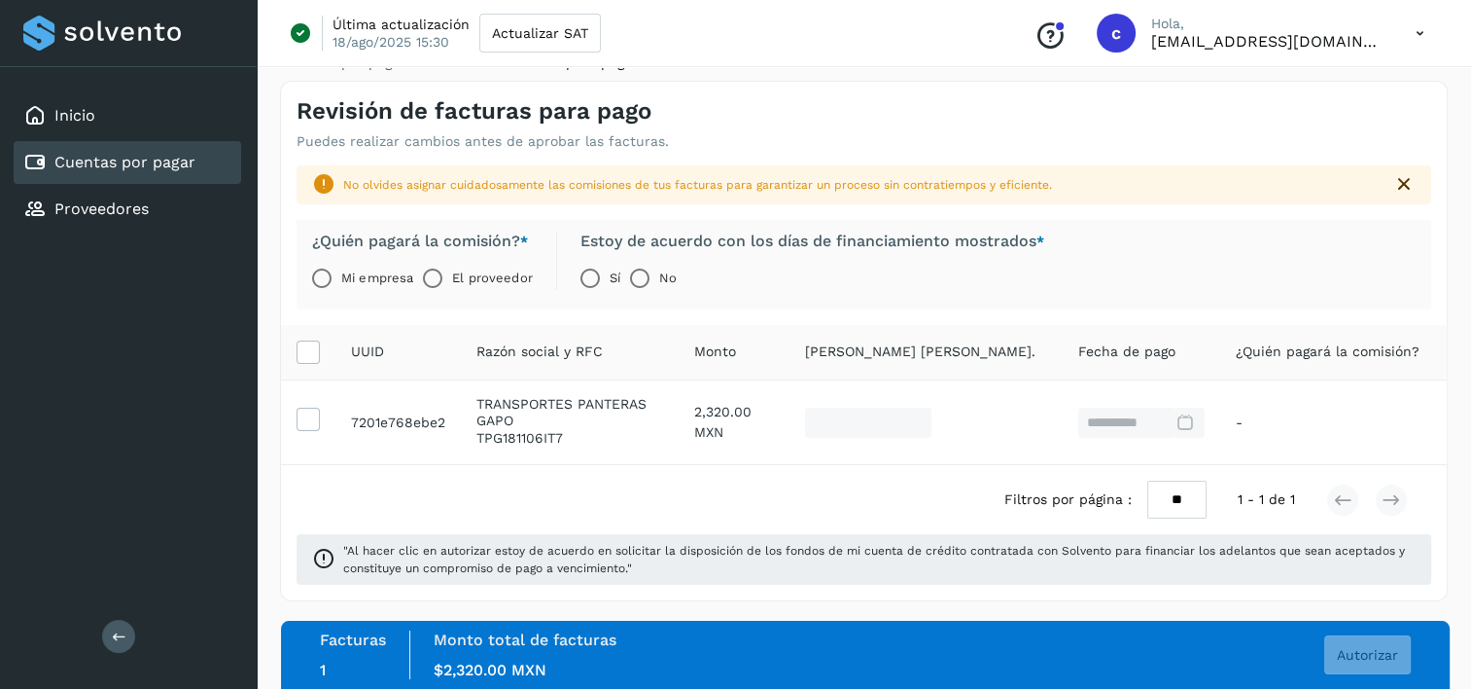
scroll to position [14, 0]
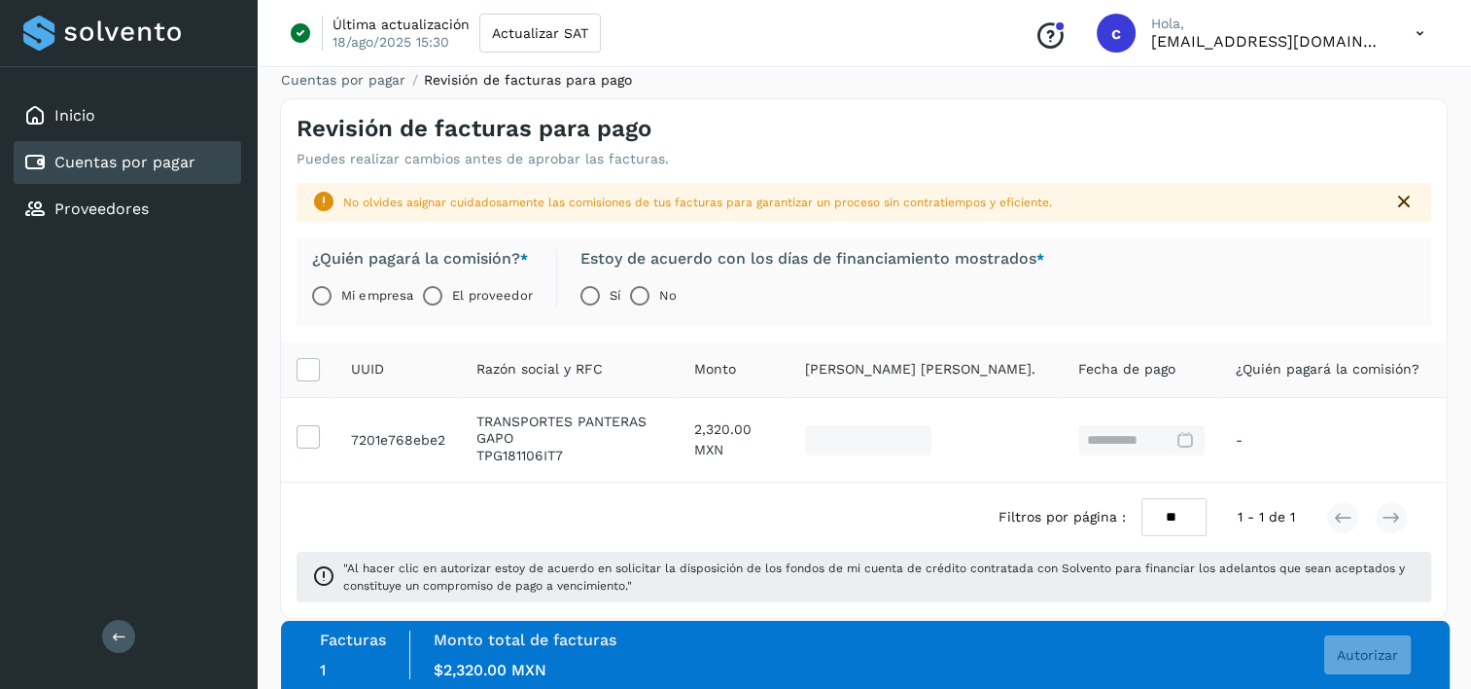
click at [455, 302] on label "El proveedor" at bounding box center [492, 295] width 80 height 39
click at [1385, 657] on span "Autorizar" at bounding box center [1367, 655] width 61 height 14
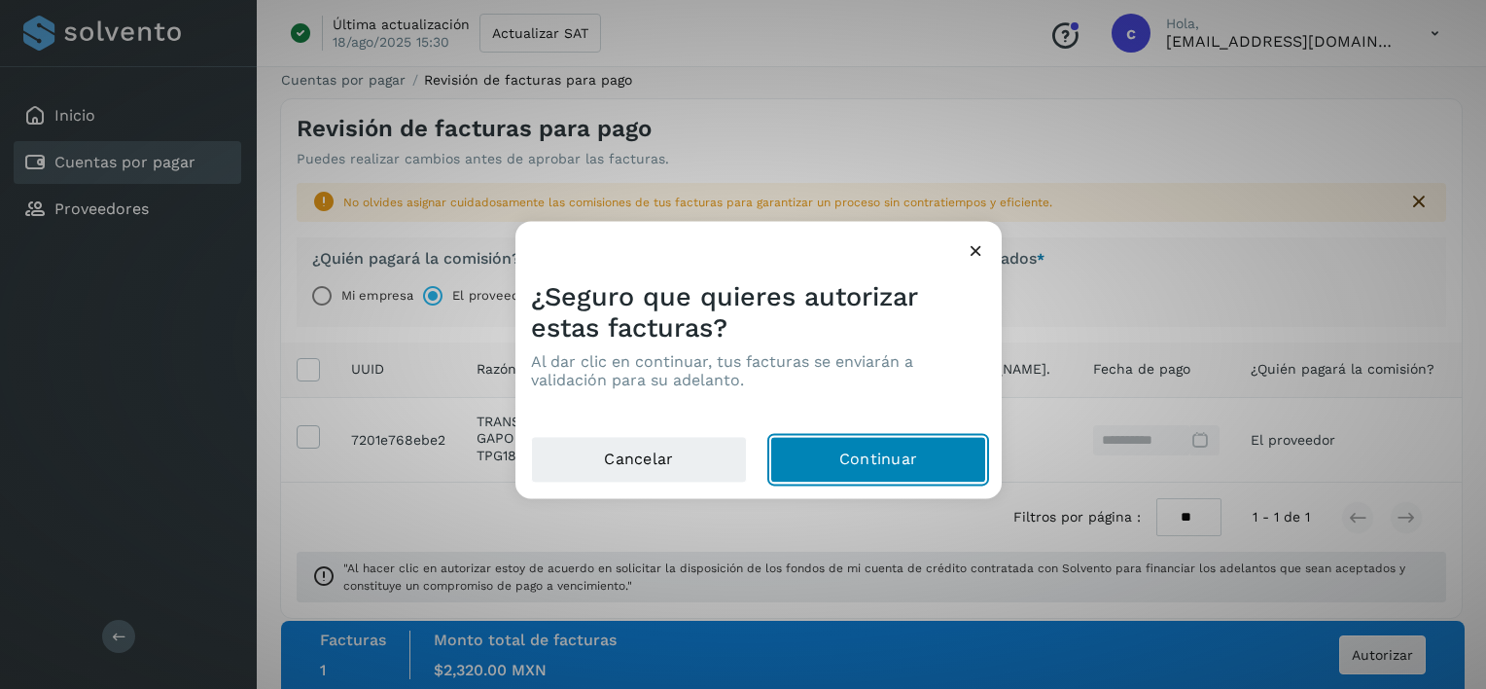
click at [893, 461] on button "Continuar" at bounding box center [878, 460] width 216 height 47
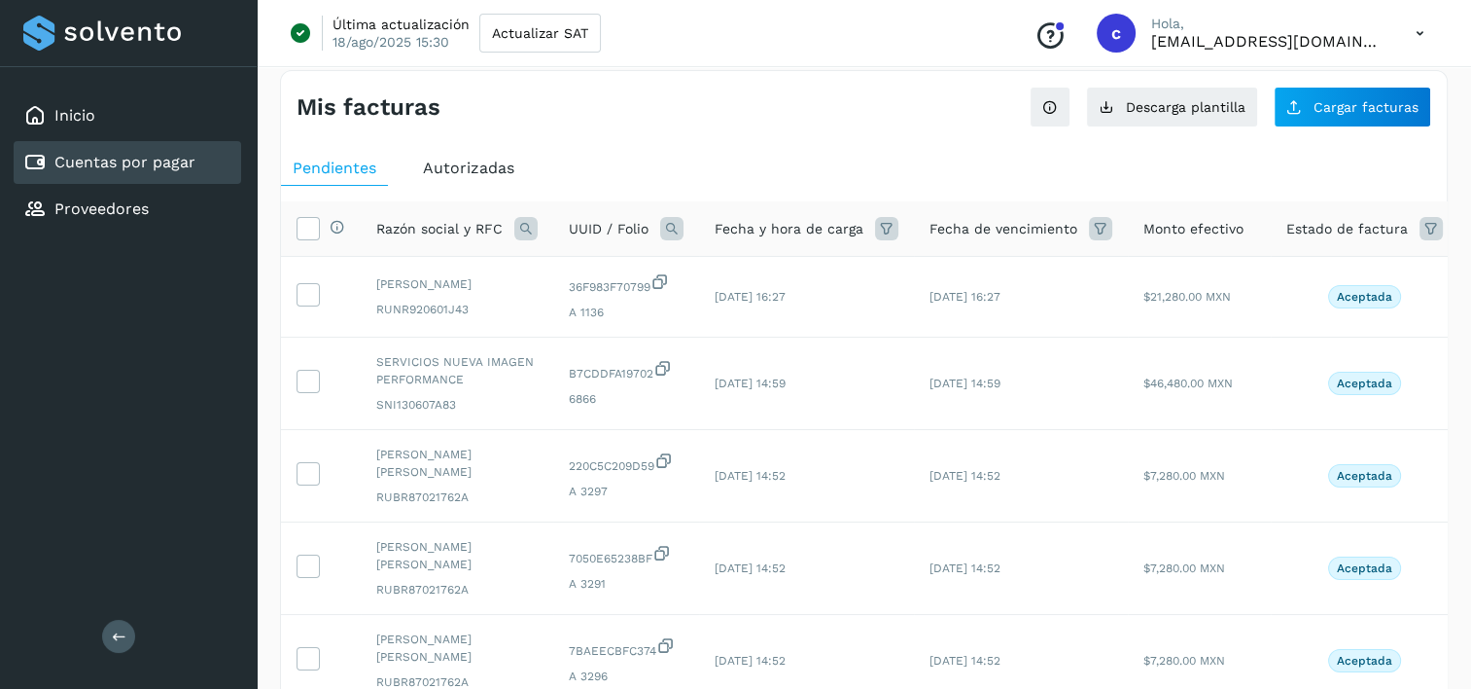
click at [669, 224] on icon at bounding box center [671, 228] width 23 height 23
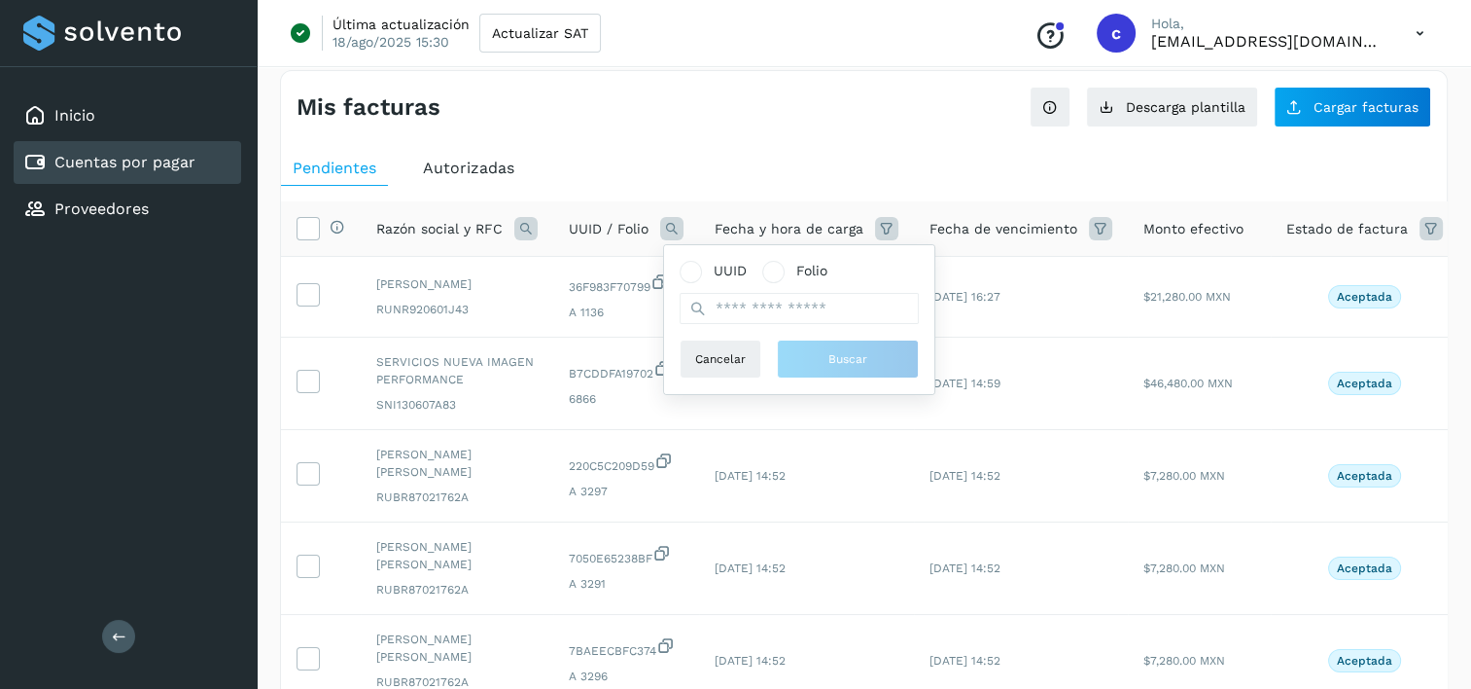
drag, startPoint x: 740, startPoint y: 325, endPoint x: 745, endPoint y: 313, distance: 12.6
click at [744, 319] on div "UUID Folio Cancelar Buscar" at bounding box center [799, 320] width 239 height 118
drag, startPoint x: 748, startPoint y: 306, endPoint x: 764, endPoint y: 313, distance: 17.9
click at [748, 306] on input "text" at bounding box center [799, 308] width 239 height 31
paste input "**********"
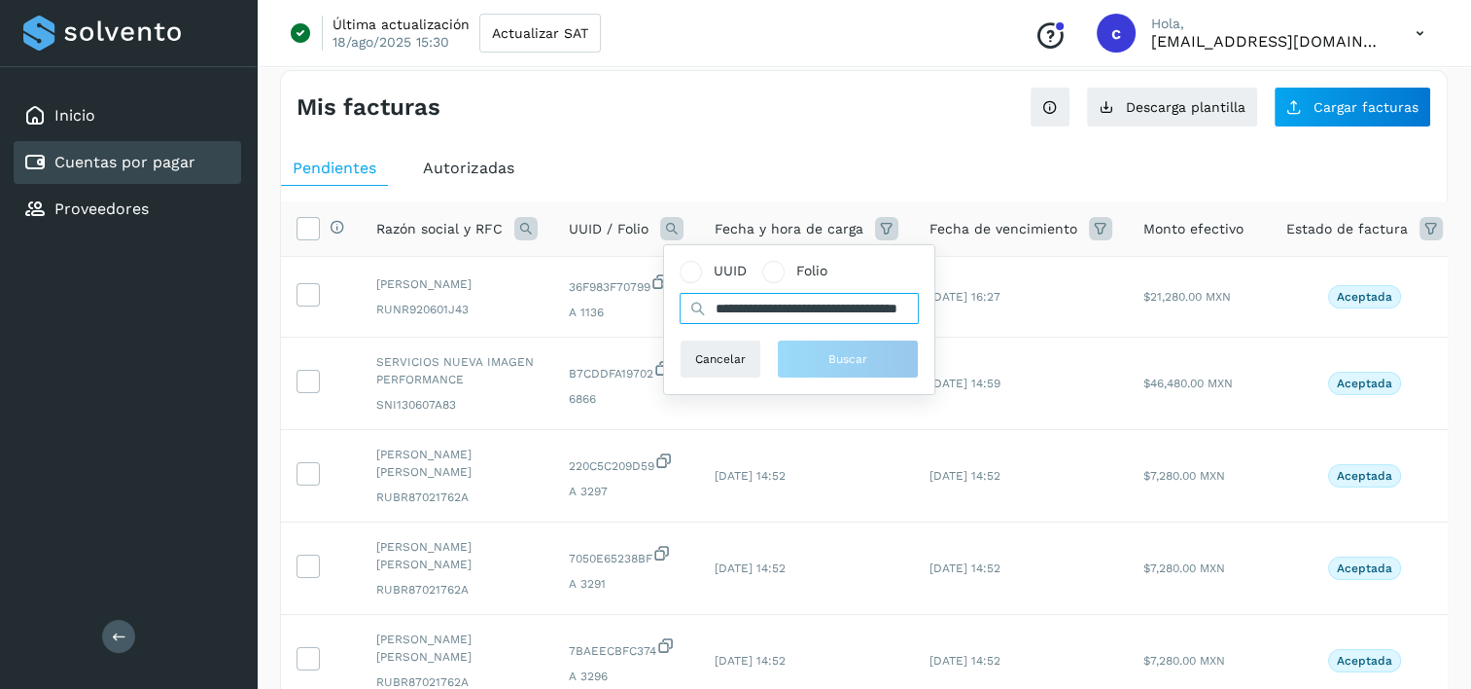
scroll to position [0, 70]
type input "**********"
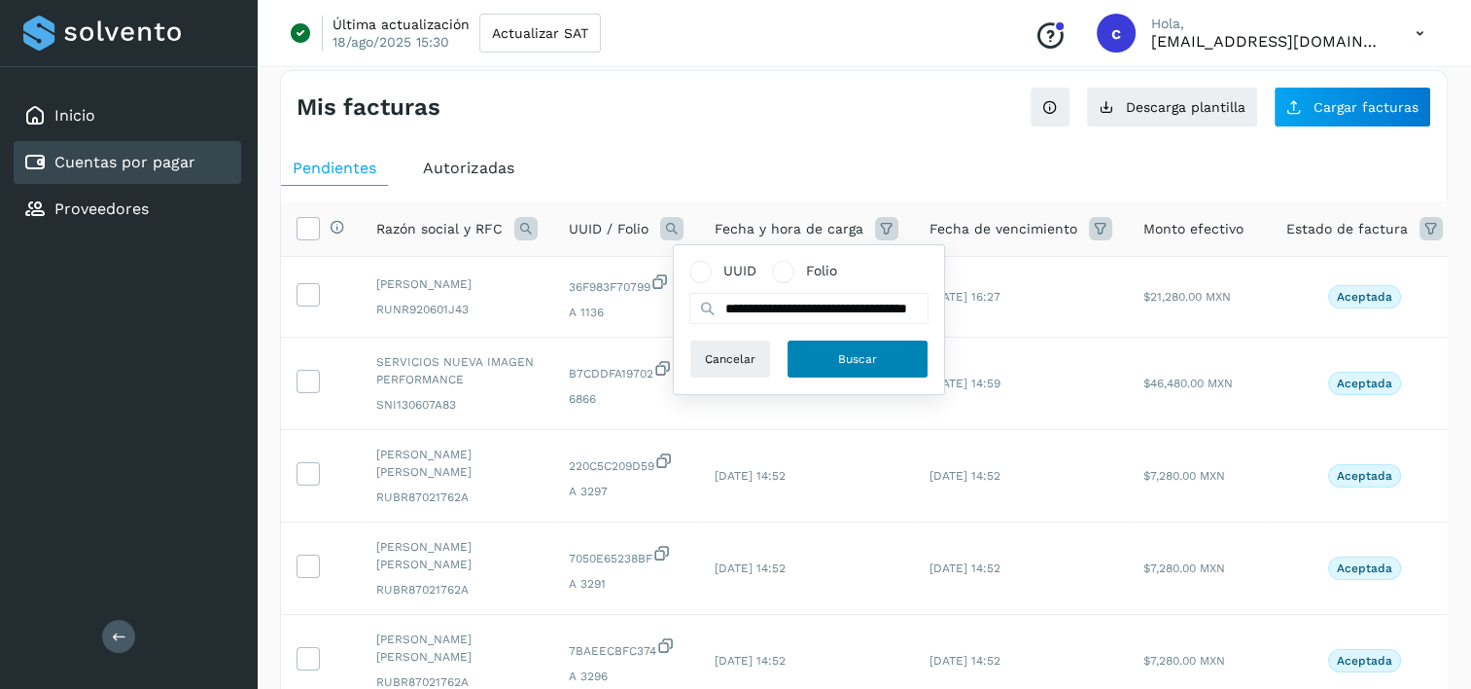
click at [840, 345] on button "Buscar" at bounding box center [858, 358] width 142 height 39
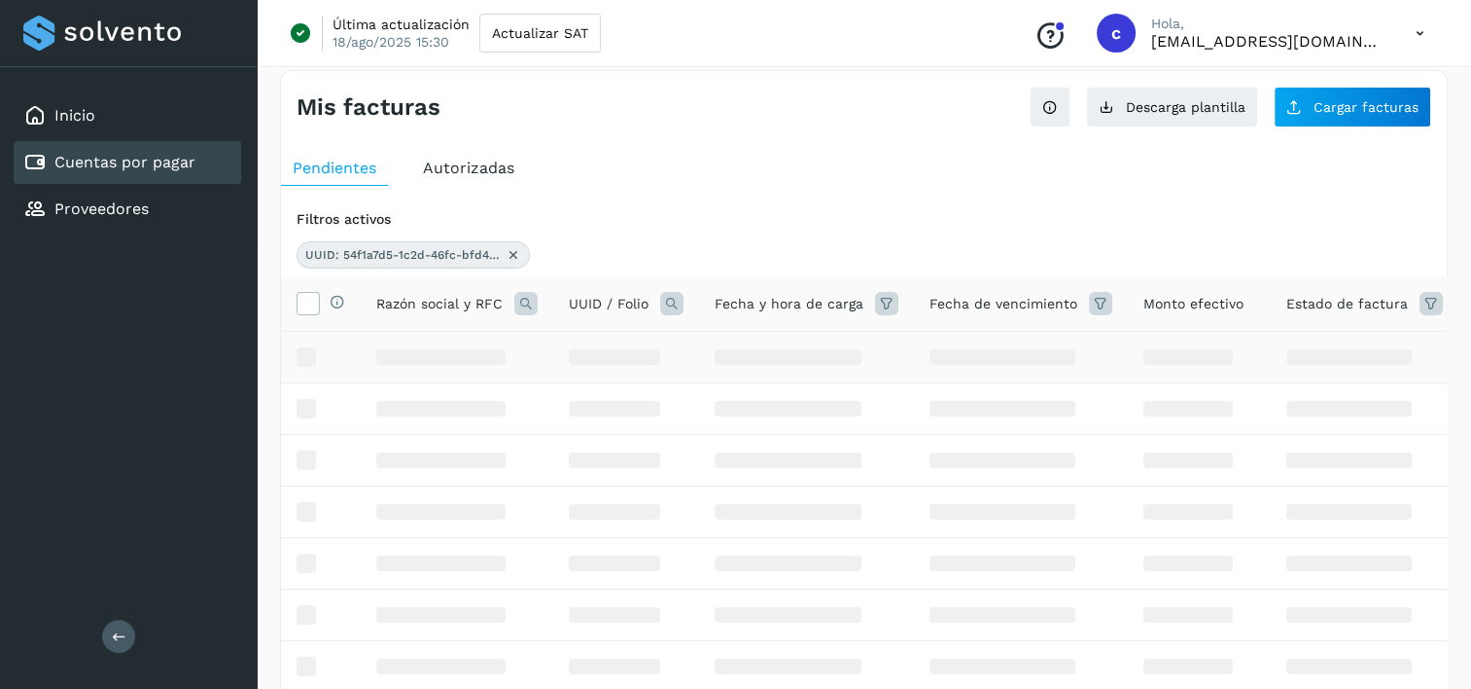
scroll to position [0, 0]
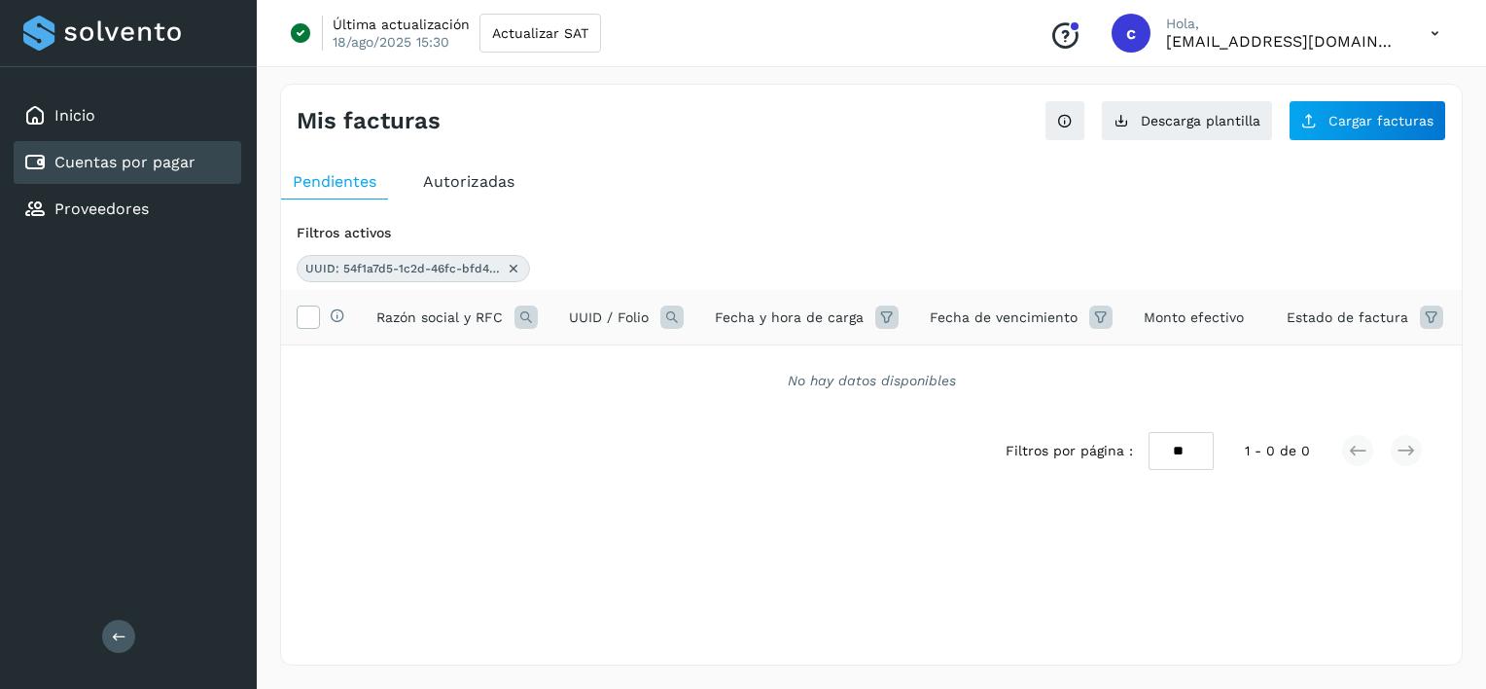
click at [514, 268] on icon at bounding box center [514, 269] width 16 height 16
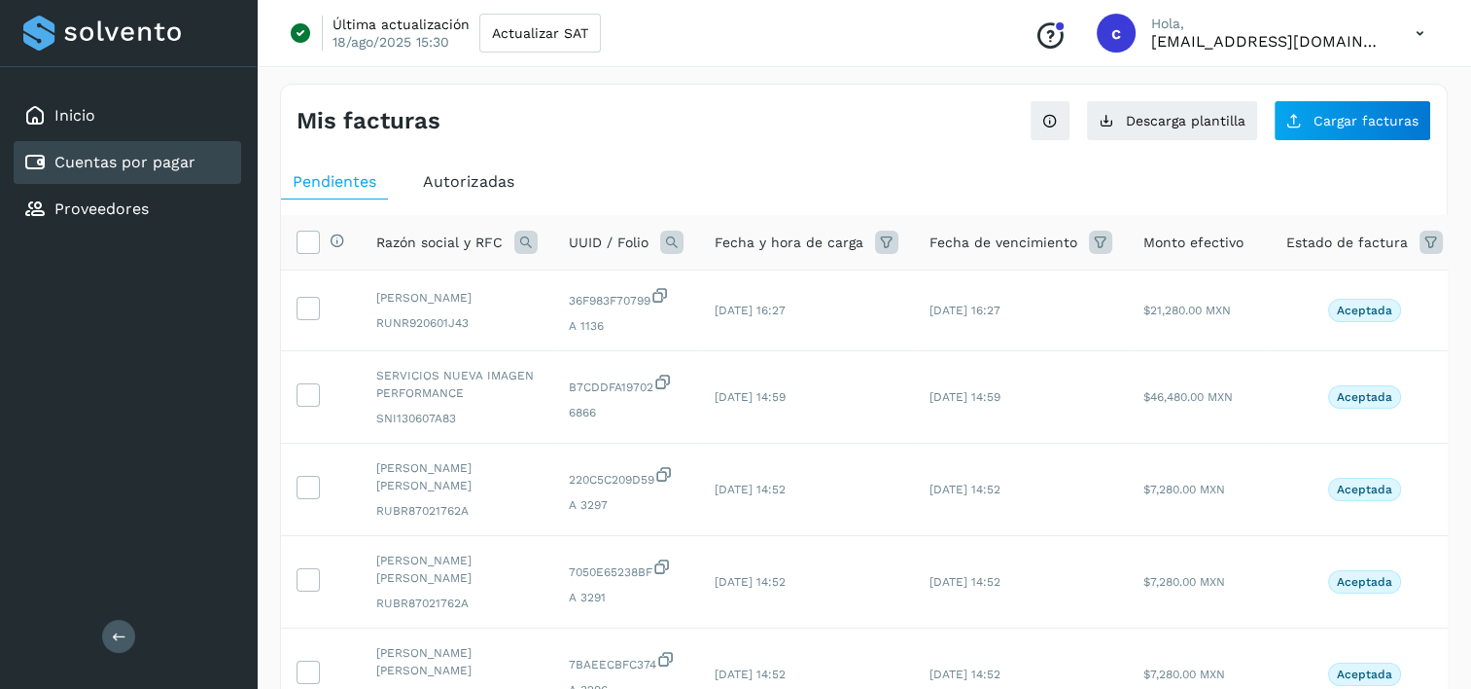
click at [531, 241] on icon at bounding box center [525, 241] width 23 height 23
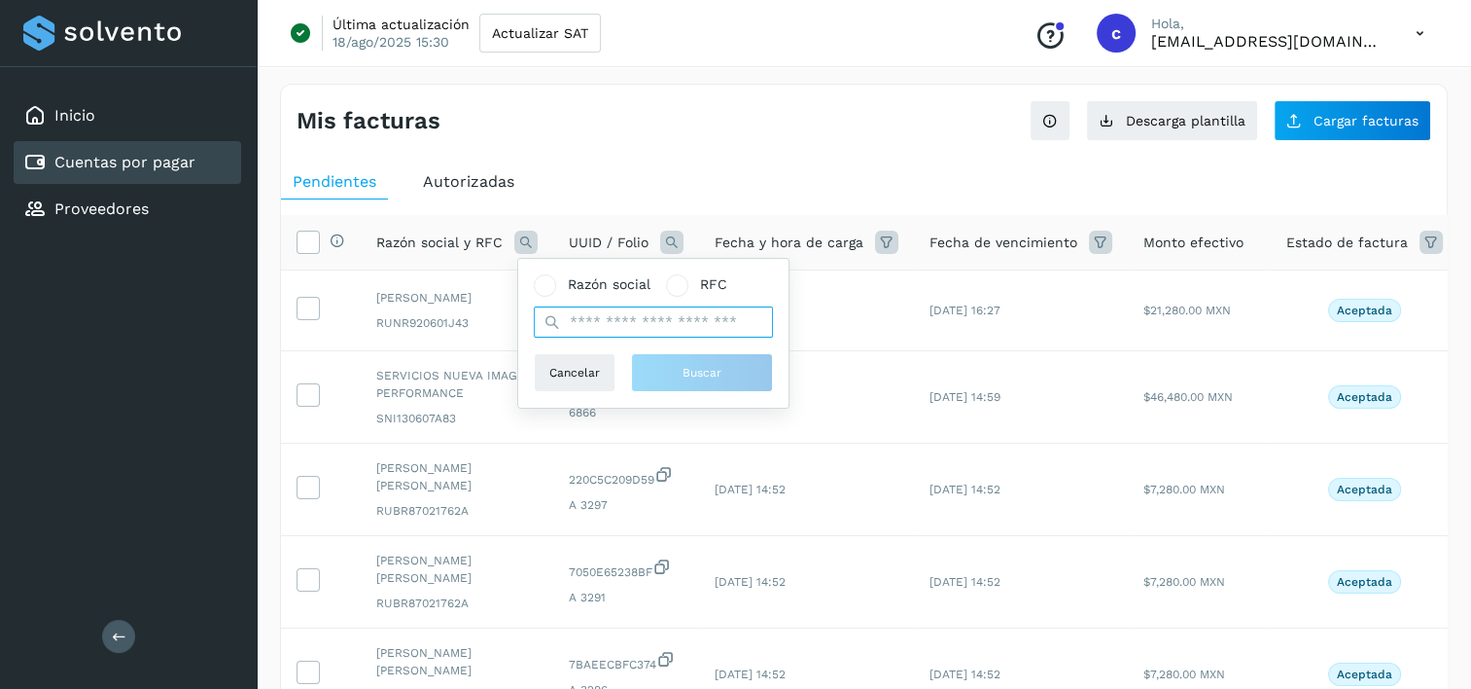
click at [653, 333] on input "text" at bounding box center [653, 321] width 239 height 31
type input "********"
click at [708, 385] on button "Buscar" at bounding box center [702, 372] width 142 height 39
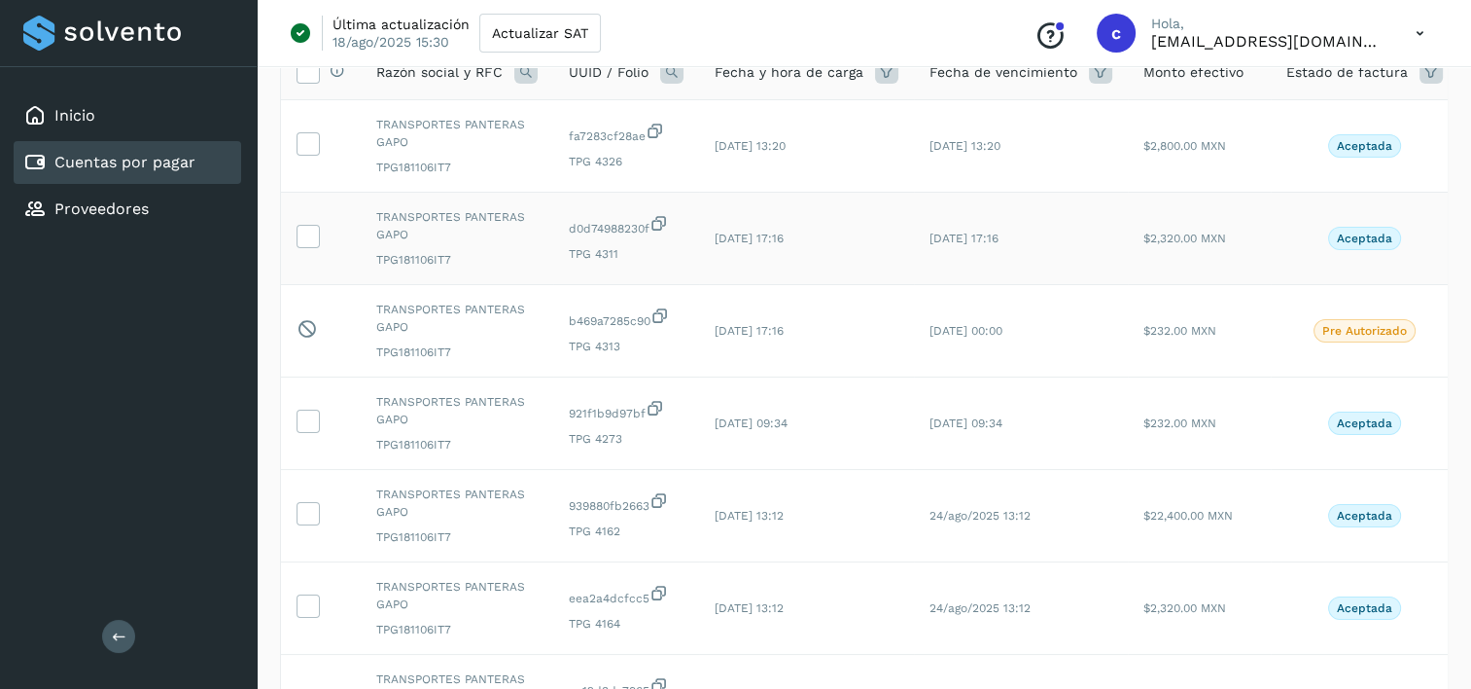
scroll to position [292, 0]
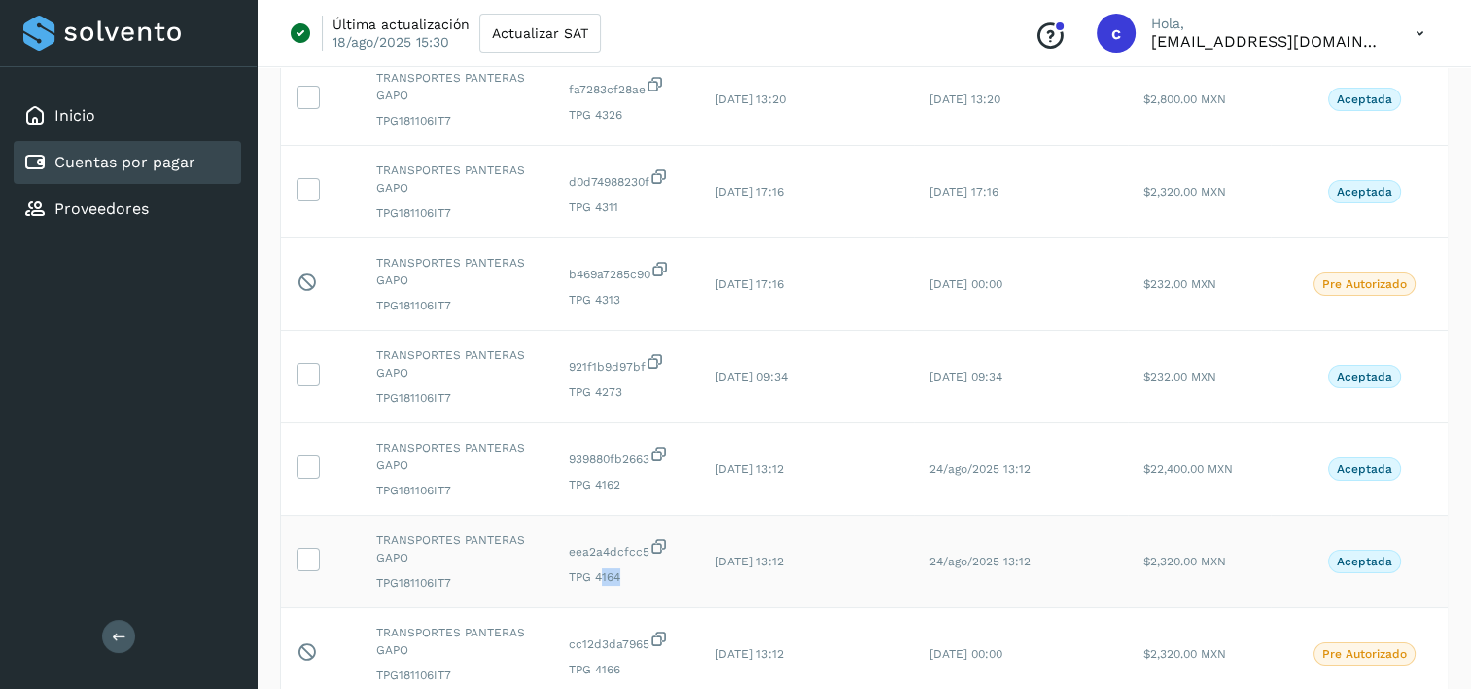
drag, startPoint x: 598, startPoint y: 575, endPoint x: 627, endPoint y: 579, distance: 29.4
click at [627, 579] on span "TPG 4164" at bounding box center [626, 577] width 115 height 18
click at [305, 561] on icon at bounding box center [308, 558] width 20 height 20
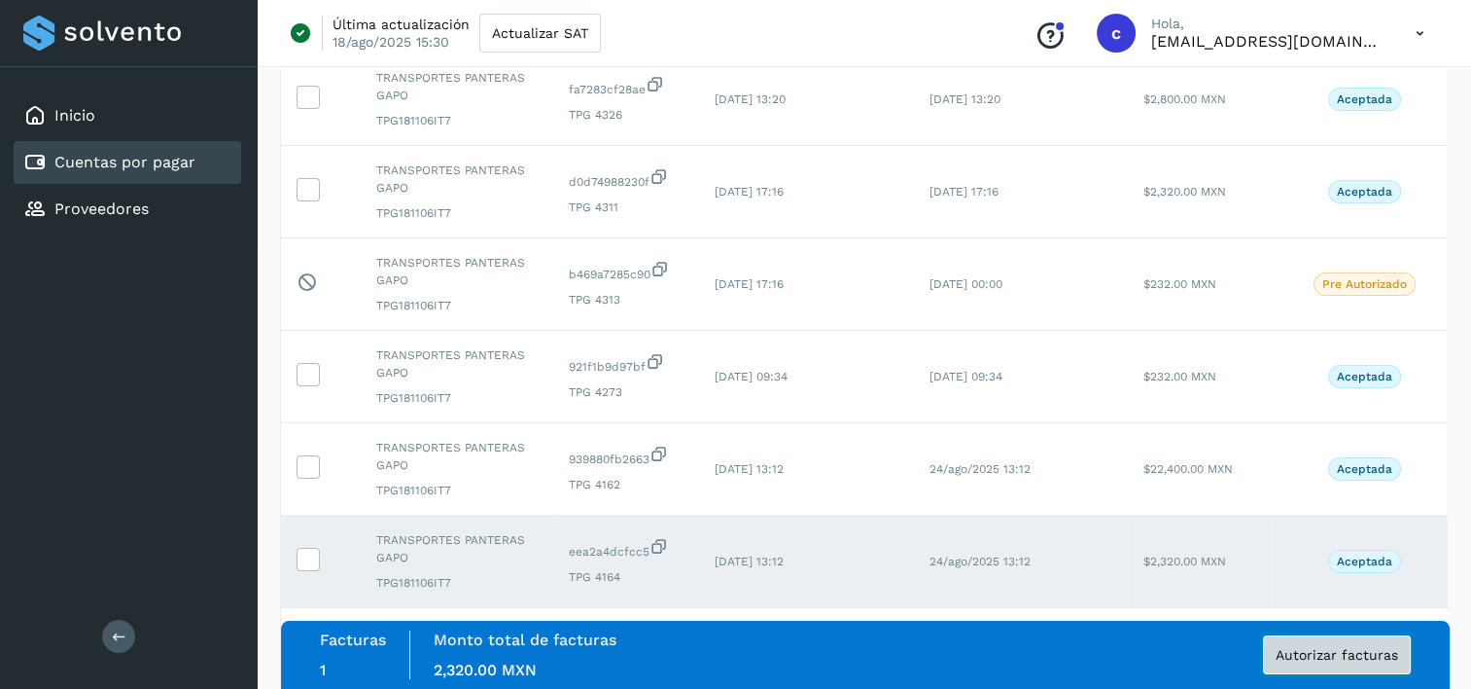
click at [1312, 652] on span "Autorizar facturas" at bounding box center [1337, 655] width 123 height 14
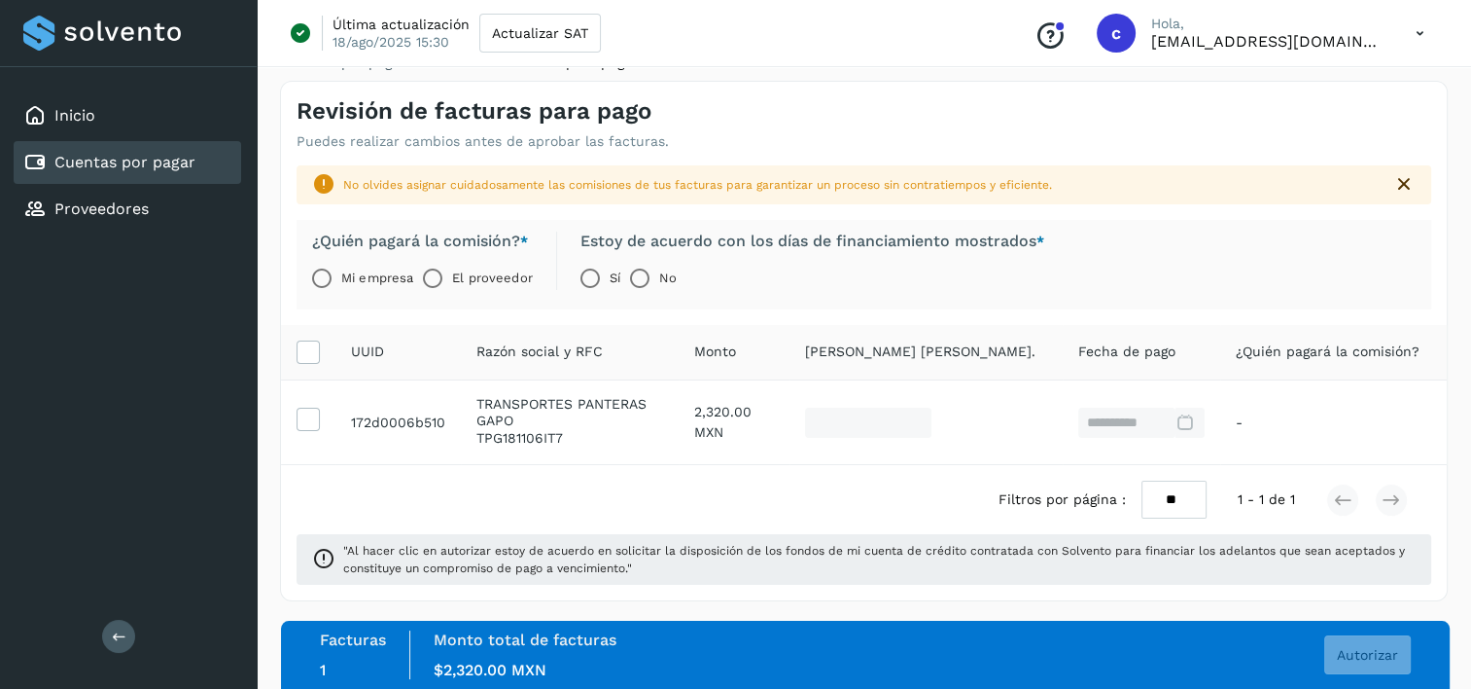
scroll to position [14, 0]
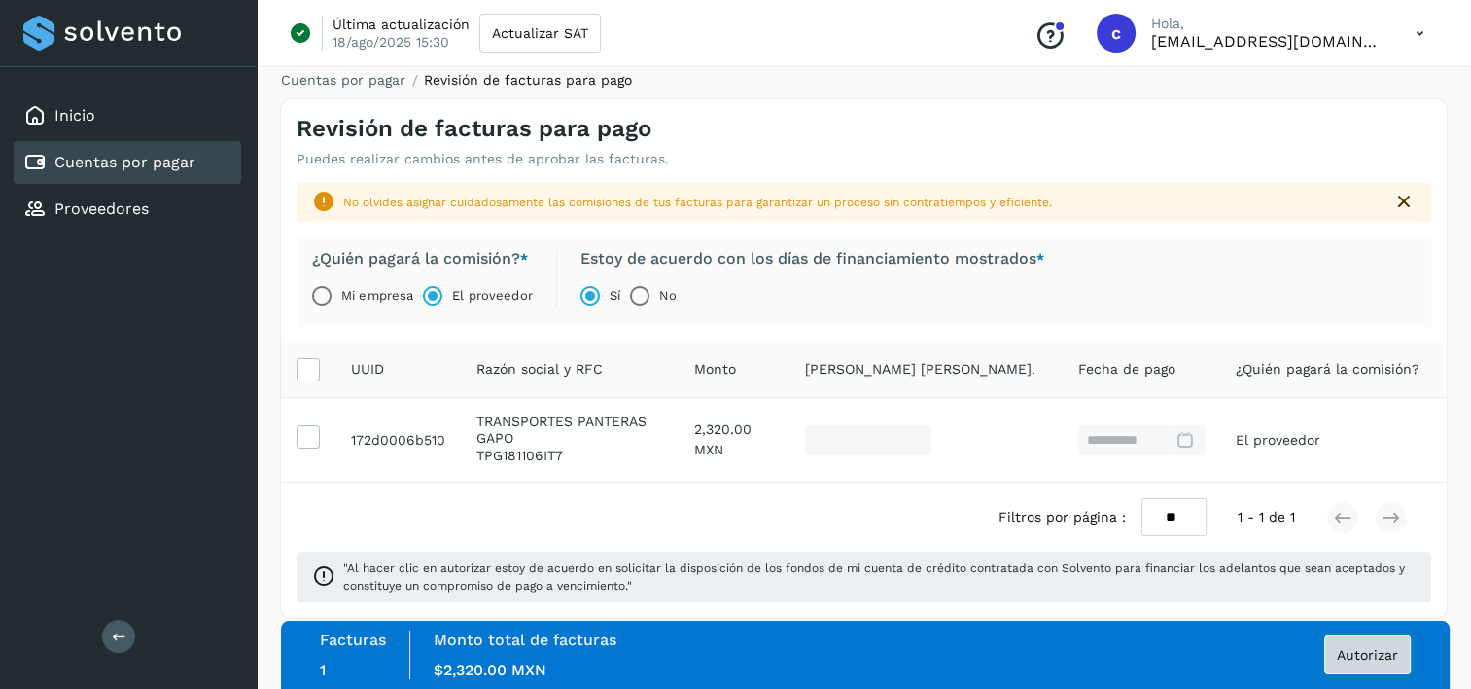
click at [1399, 655] on button "Autorizar" at bounding box center [1368, 654] width 87 height 39
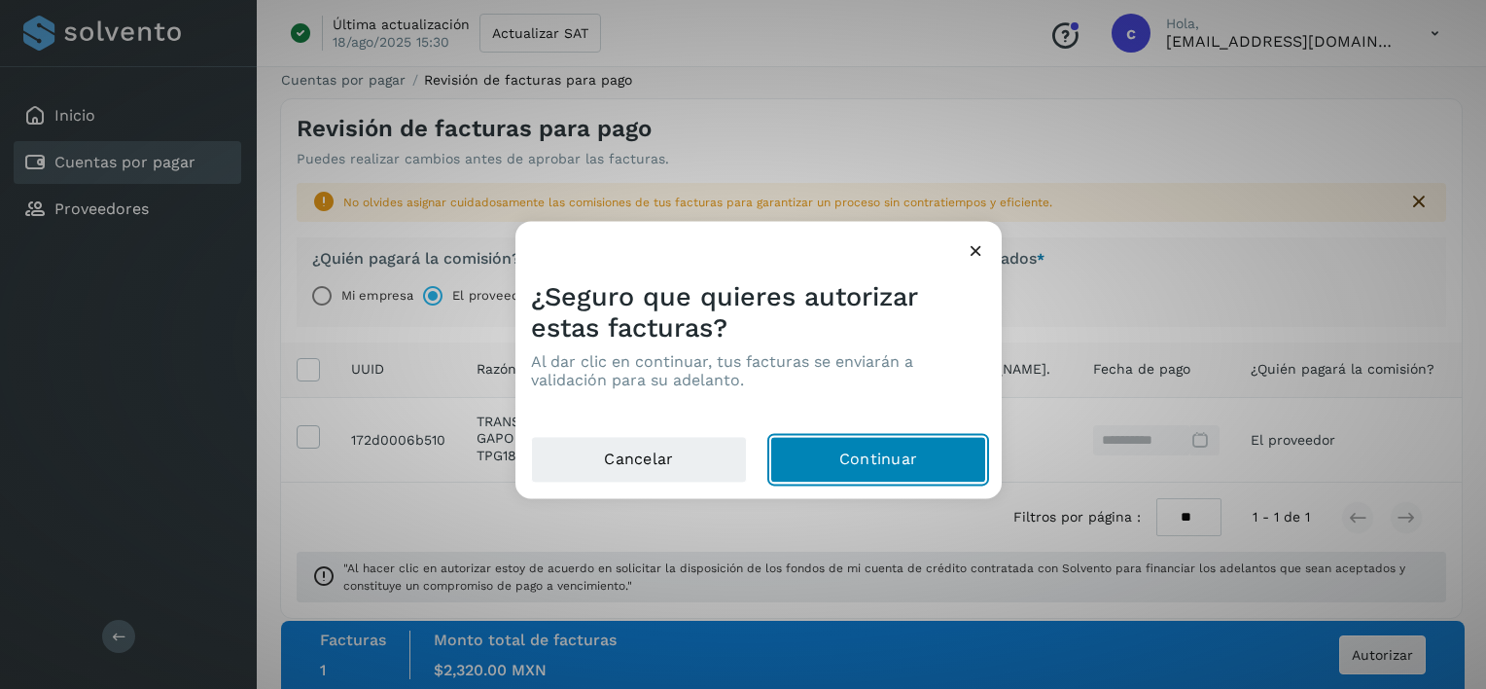
click at [906, 468] on button "Continuar" at bounding box center [878, 460] width 216 height 47
